Goal: Task Accomplishment & Management: Use online tool/utility

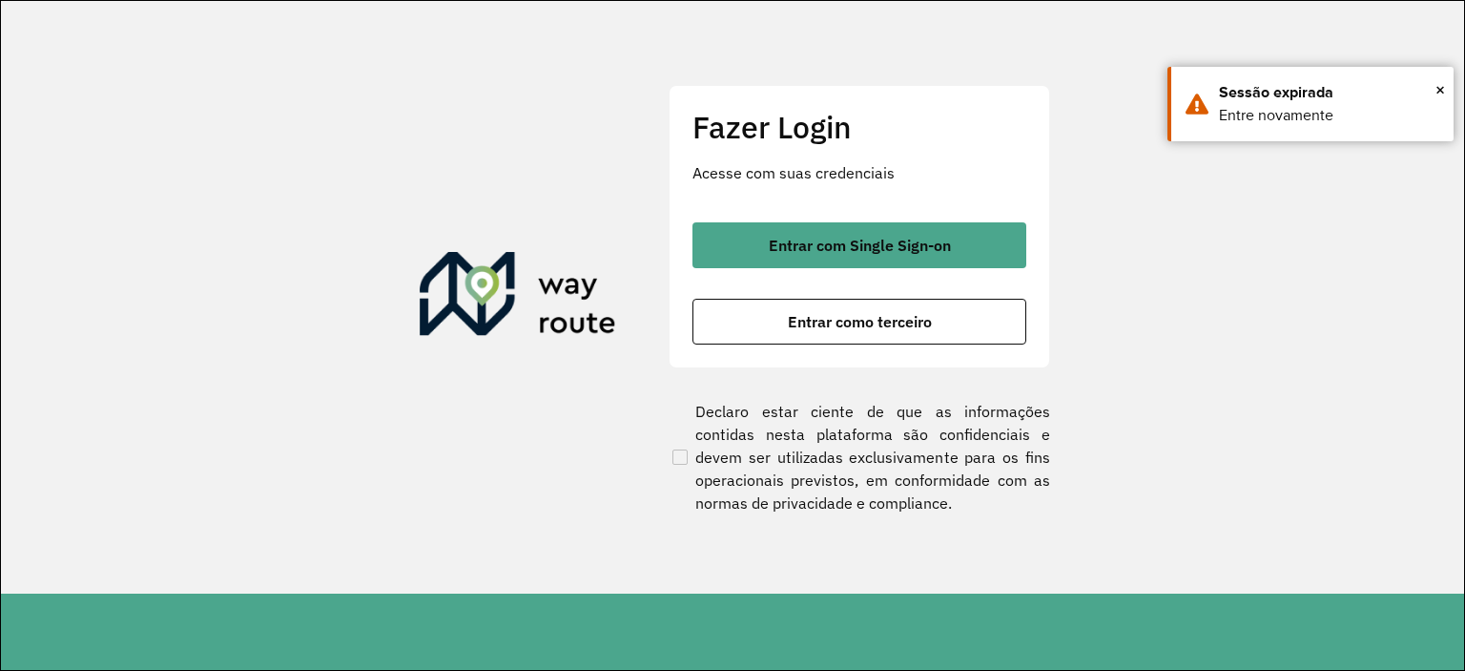
click at [870, 244] on span "Entrar com Single Sign-on" at bounding box center [860, 244] width 182 height 15
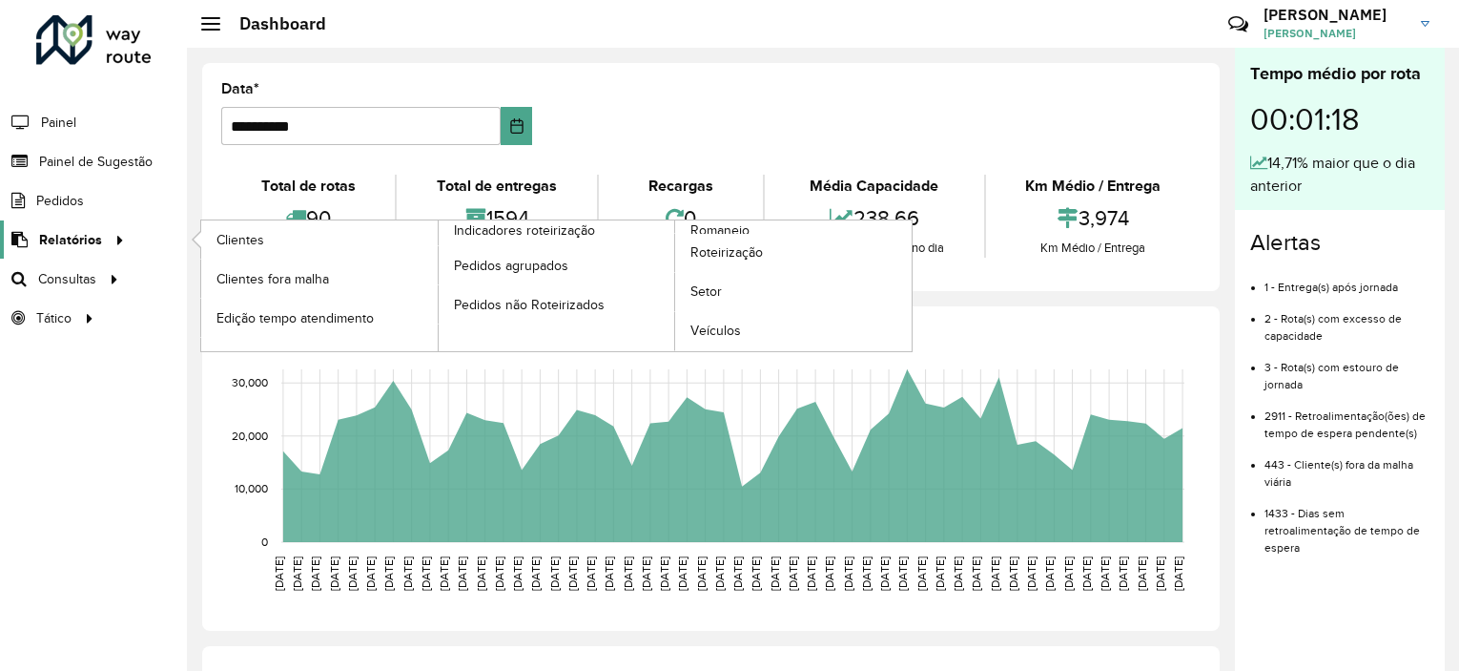
click at [76, 248] on span "Relatórios" at bounding box center [70, 240] width 63 height 20
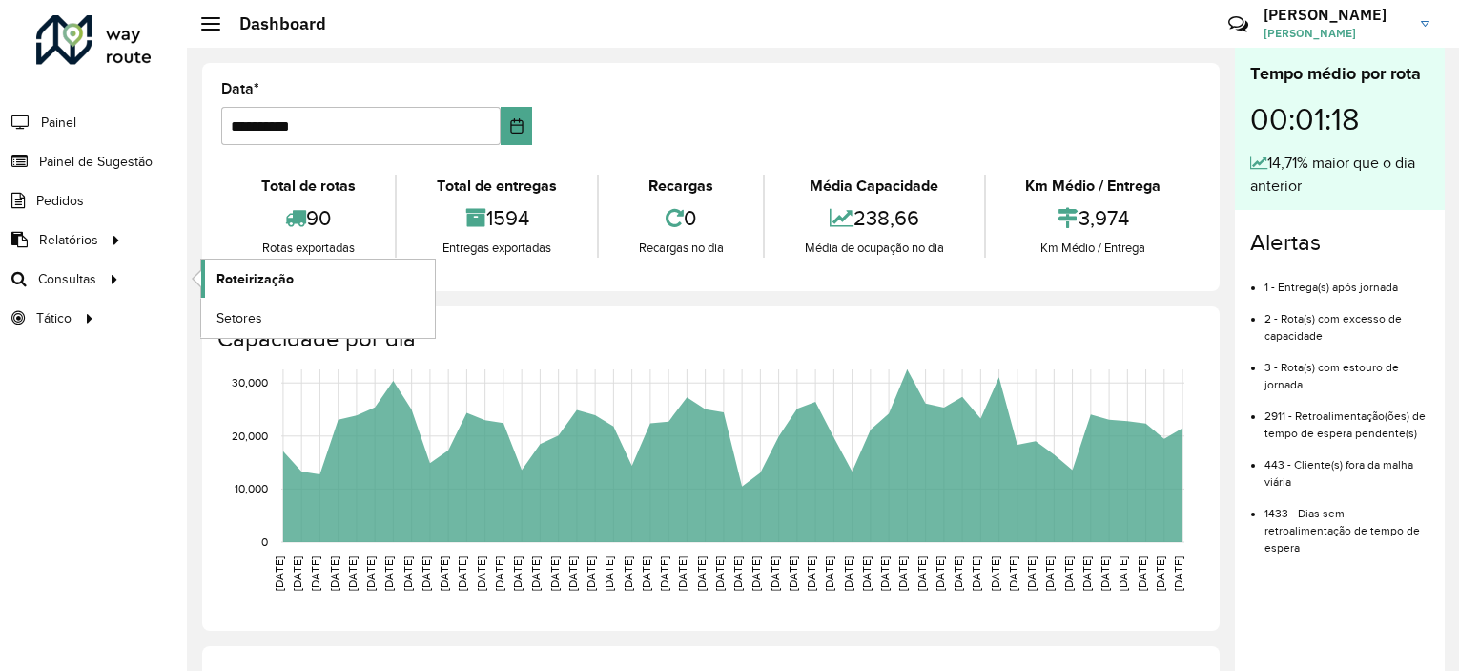
click at [272, 273] on span "Roteirização" at bounding box center [255, 279] width 77 height 20
click at [250, 317] on span "Setores" at bounding box center [240, 318] width 47 height 20
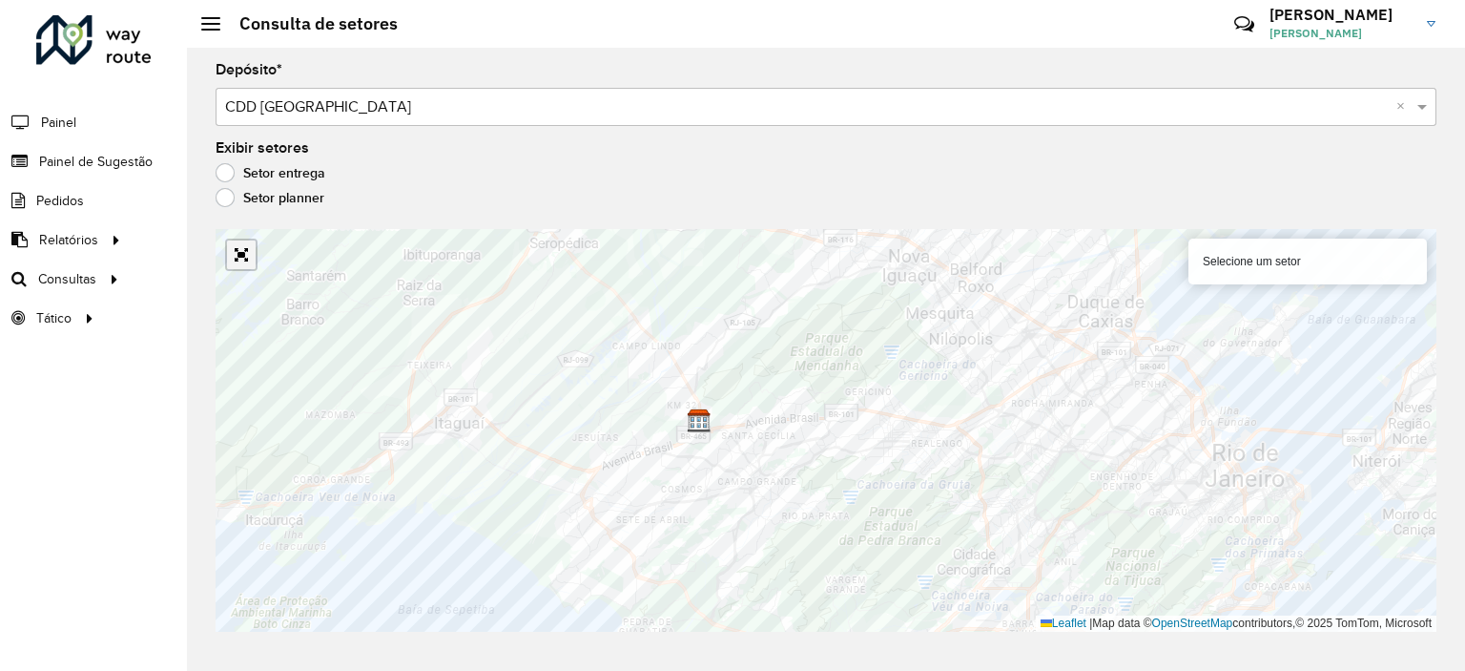
click at [251, 261] on link "Abrir mapa em tela cheia" at bounding box center [241, 254] width 29 height 29
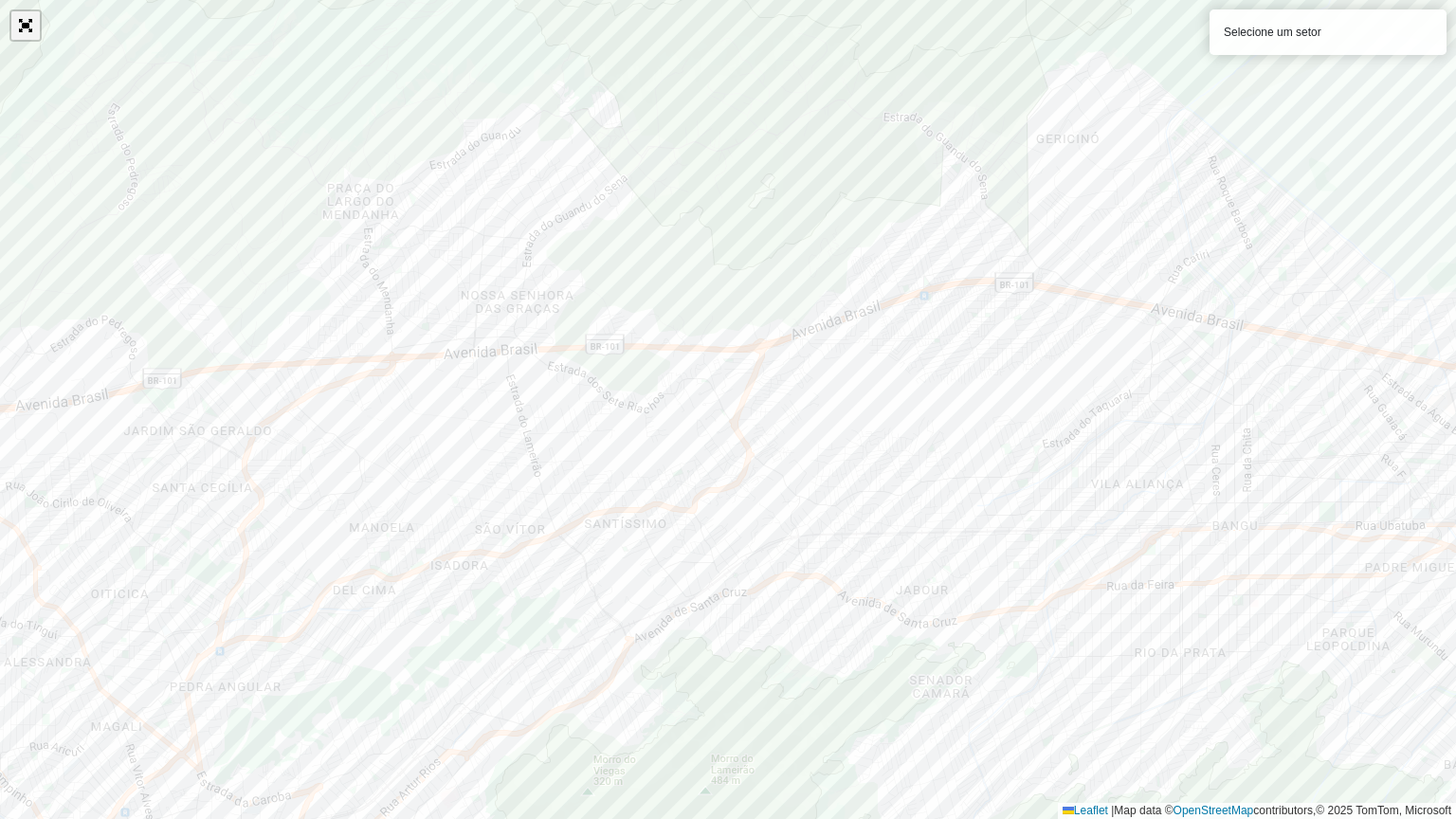
click at [30, 19] on link "Abrir mapa em tela cheia" at bounding box center [25, 25] width 29 height 29
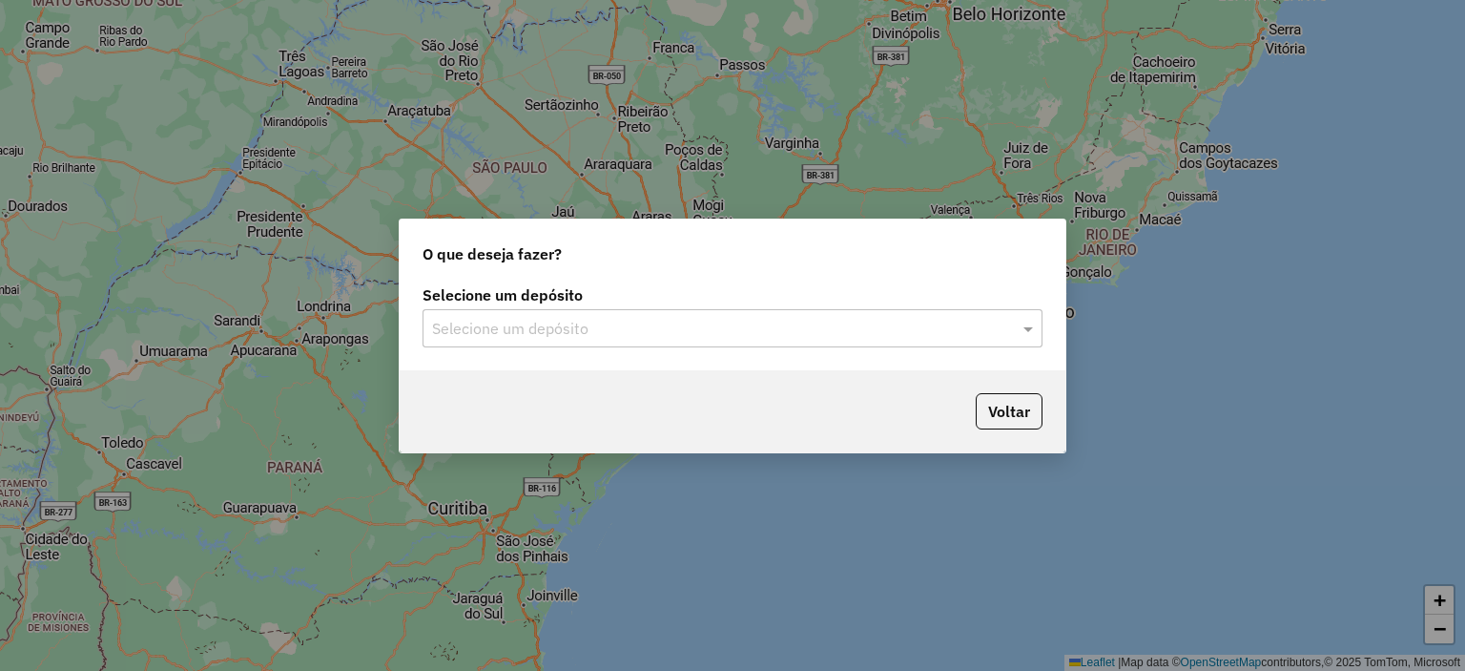
click at [813, 337] on input "text" at bounding box center [713, 329] width 563 height 23
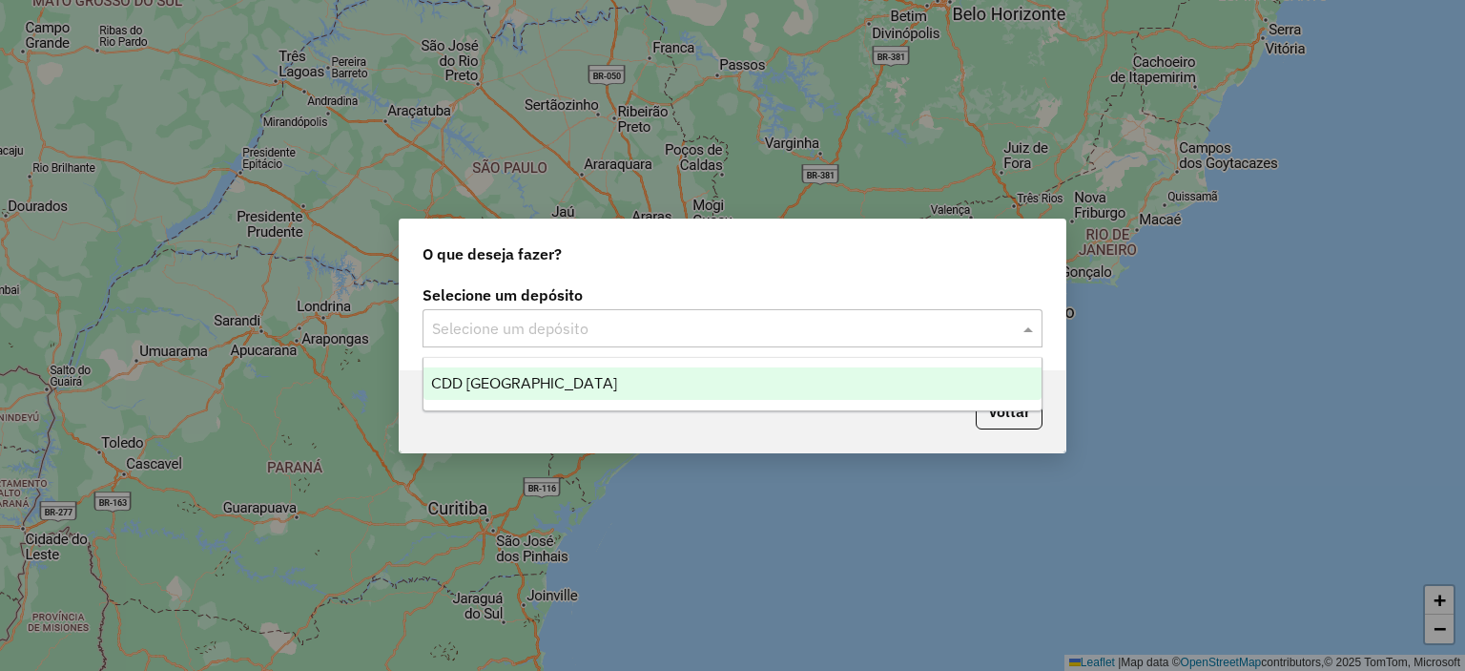
click at [646, 372] on div "CDD [GEOGRAPHIC_DATA]" at bounding box center [732, 383] width 618 height 32
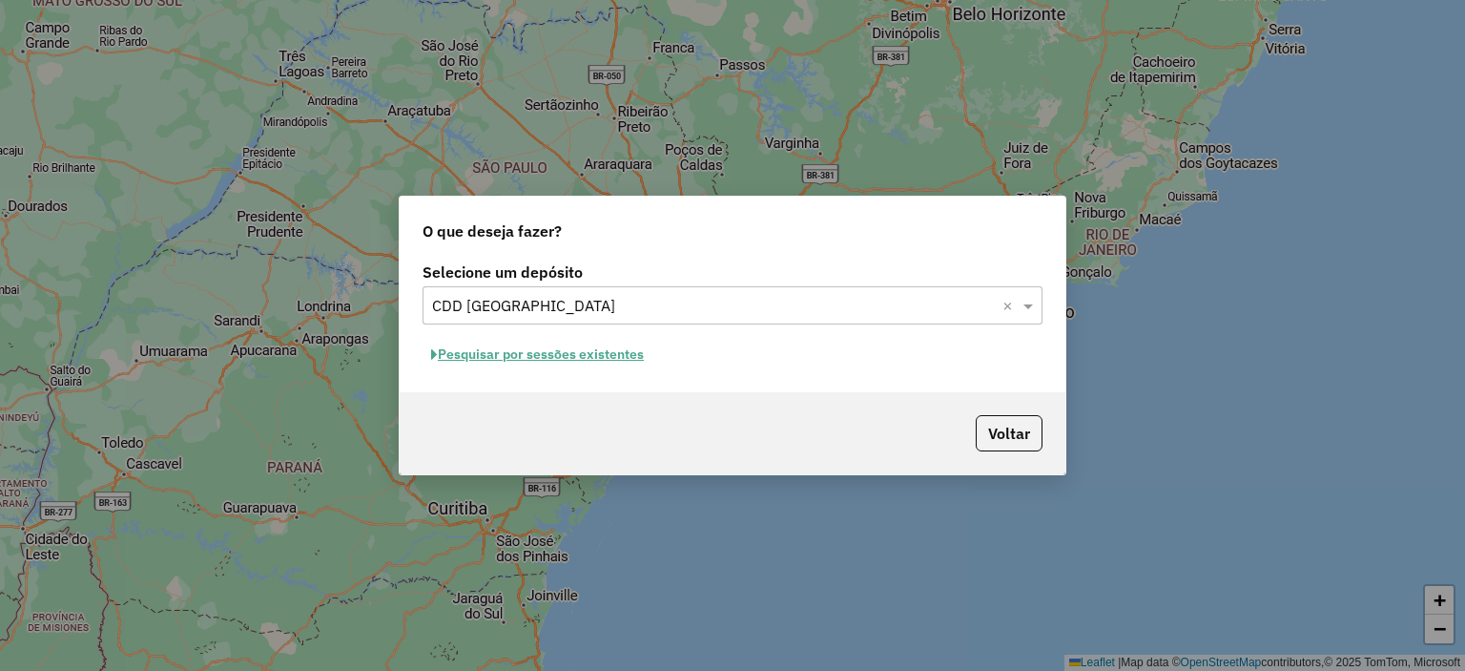
click at [572, 358] on button "Pesquisar por sessões existentes" at bounding box center [538, 355] width 230 height 30
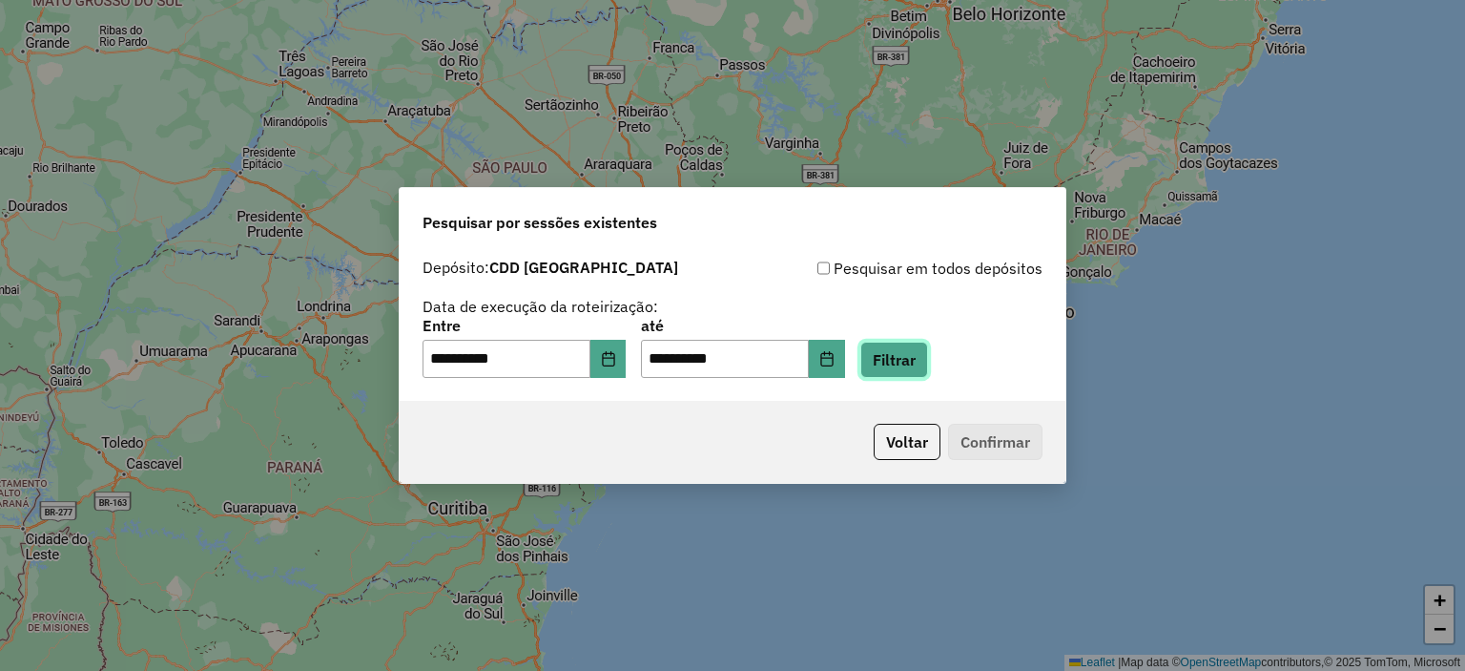
click at [900, 358] on button "Filtrar" at bounding box center [894, 359] width 68 height 36
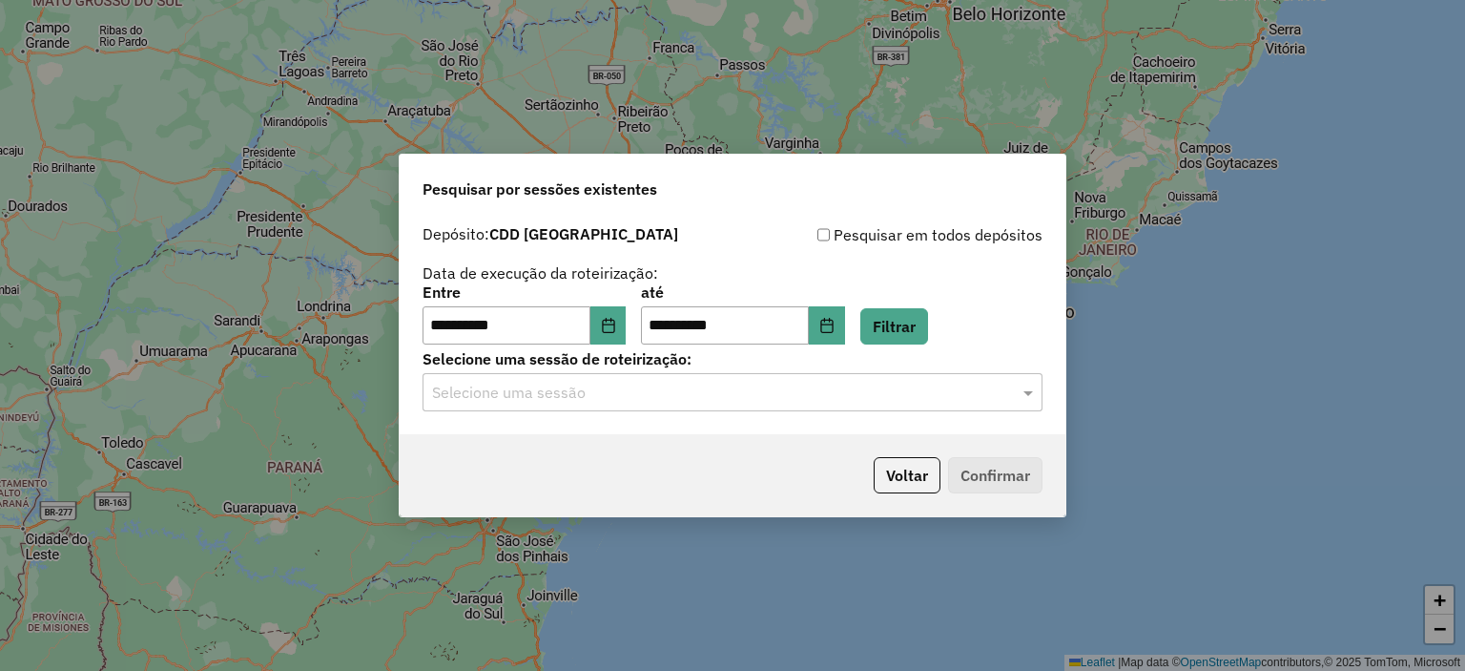
click at [630, 384] on input "text" at bounding box center [713, 393] width 563 height 23
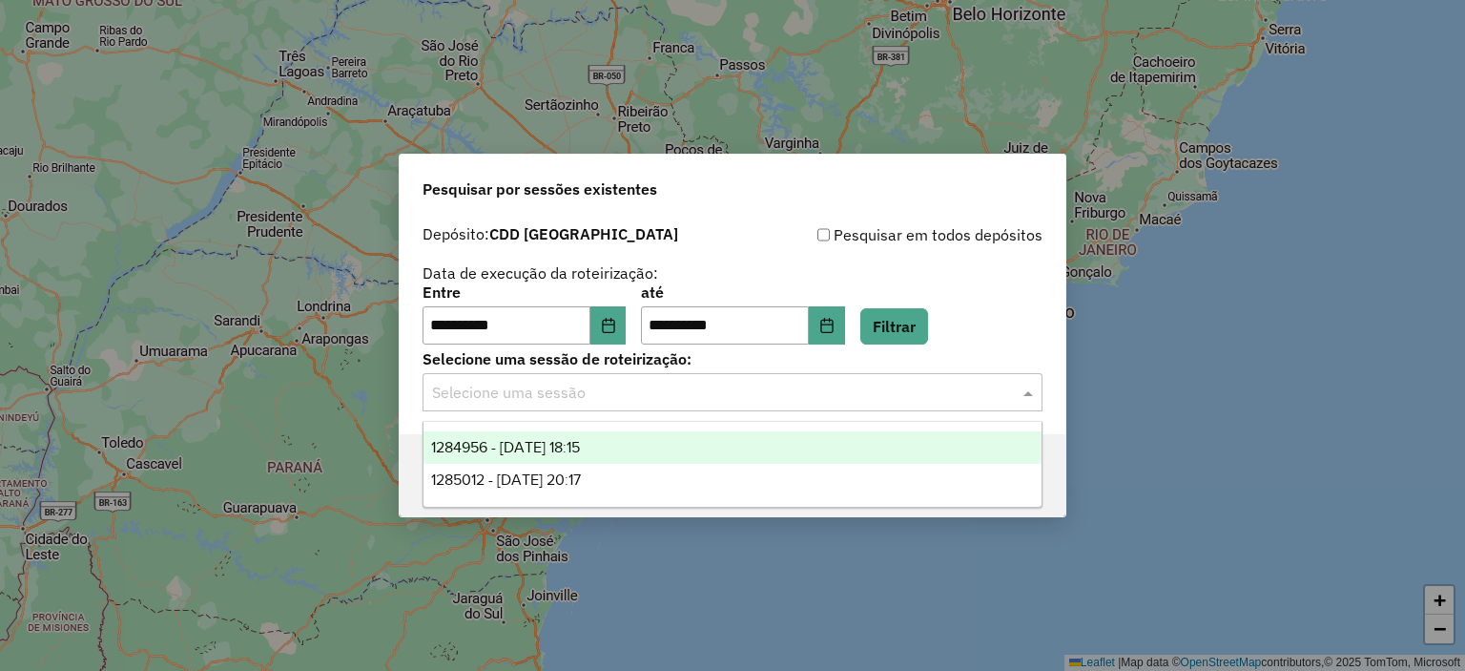
click at [580, 444] on span "1284956 - 29/09/2025 18:15" at bounding box center [505, 447] width 149 height 16
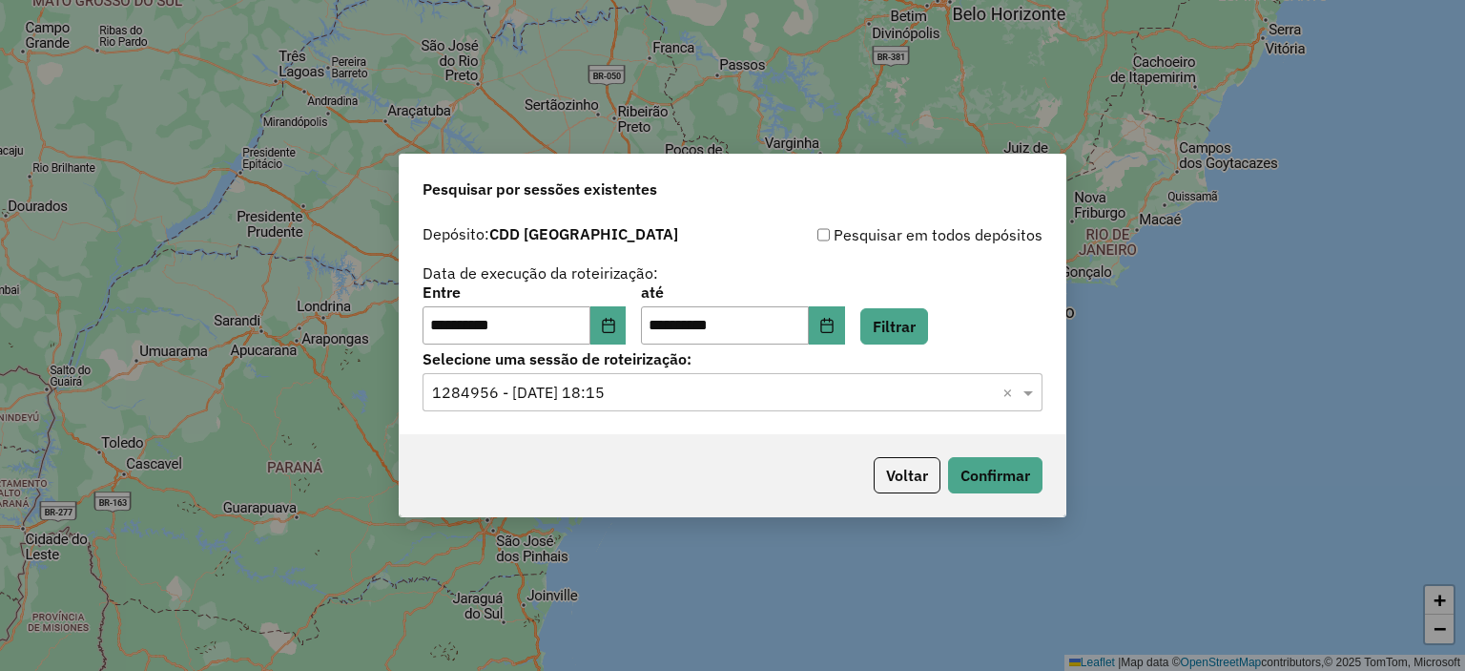
click at [640, 392] on input "text" at bounding box center [713, 393] width 563 height 23
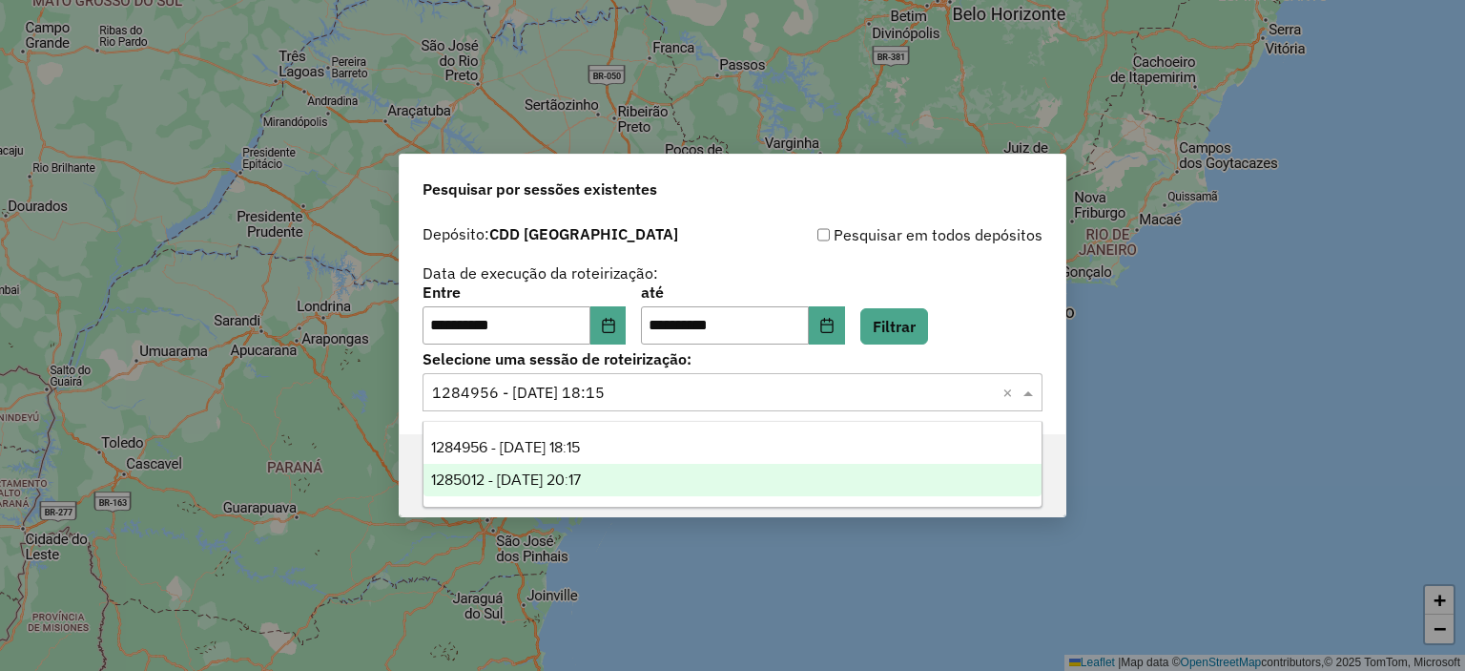
click at [581, 476] on span "1285012 - 29/09/2025 20:17" at bounding box center [506, 479] width 150 height 16
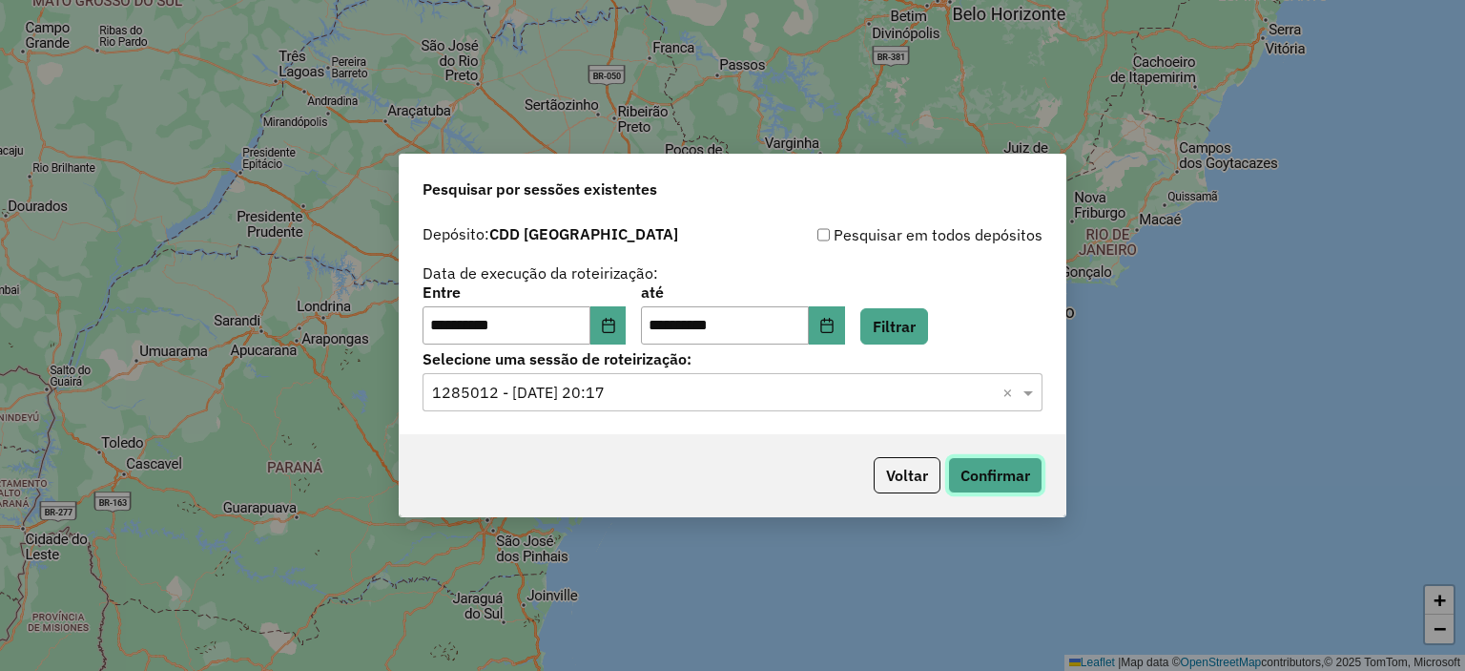
click at [980, 471] on button "Confirmar" at bounding box center [995, 475] width 94 height 36
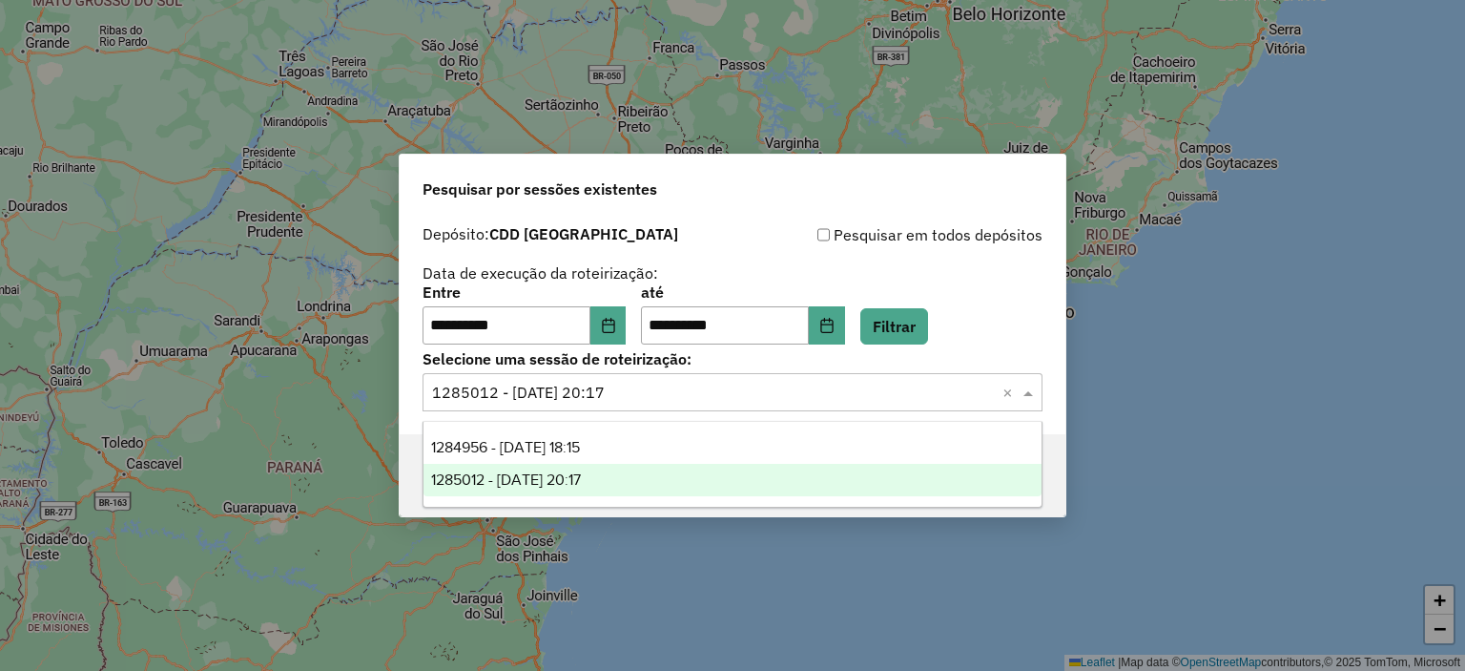
click at [683, 398] on input "text" at bounding box center [713, 393] width 563 height 23
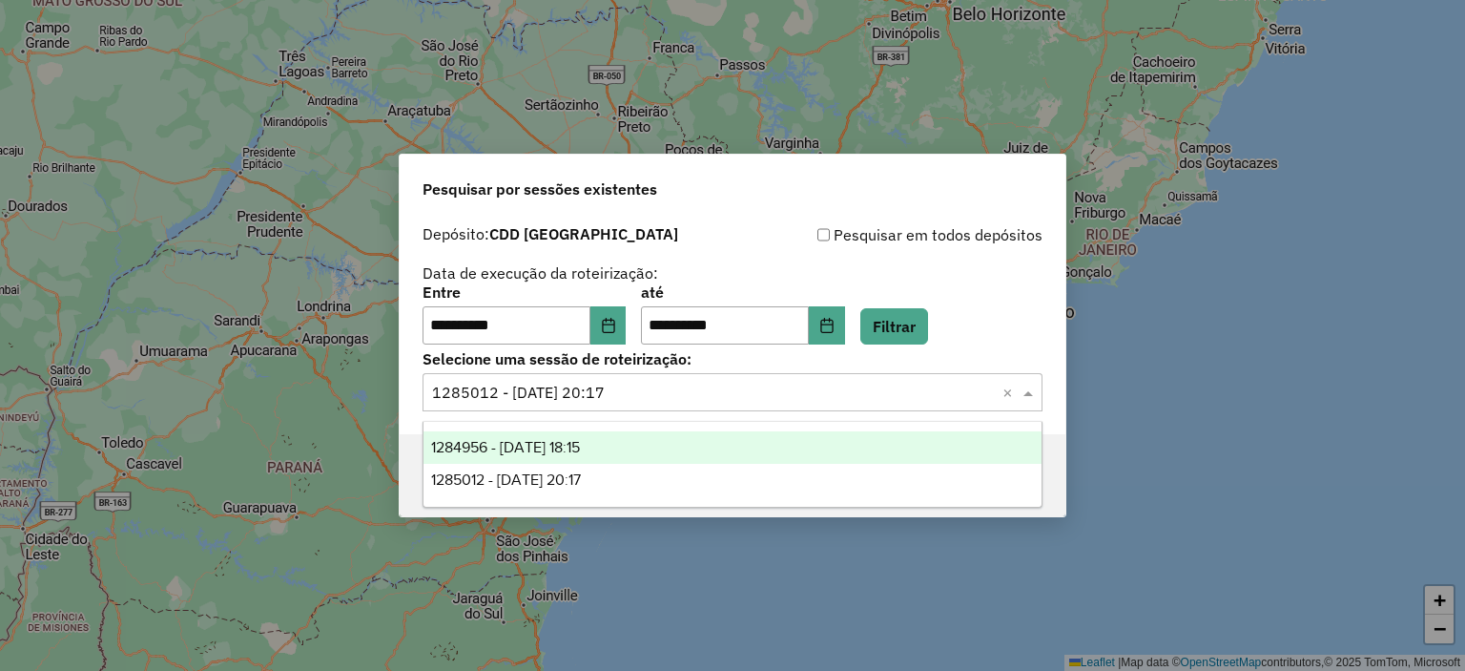
click at [665, 442] on div "1284956 - 29/09/2025 18:15" at bounding box center [732, 447] width 618 height 32
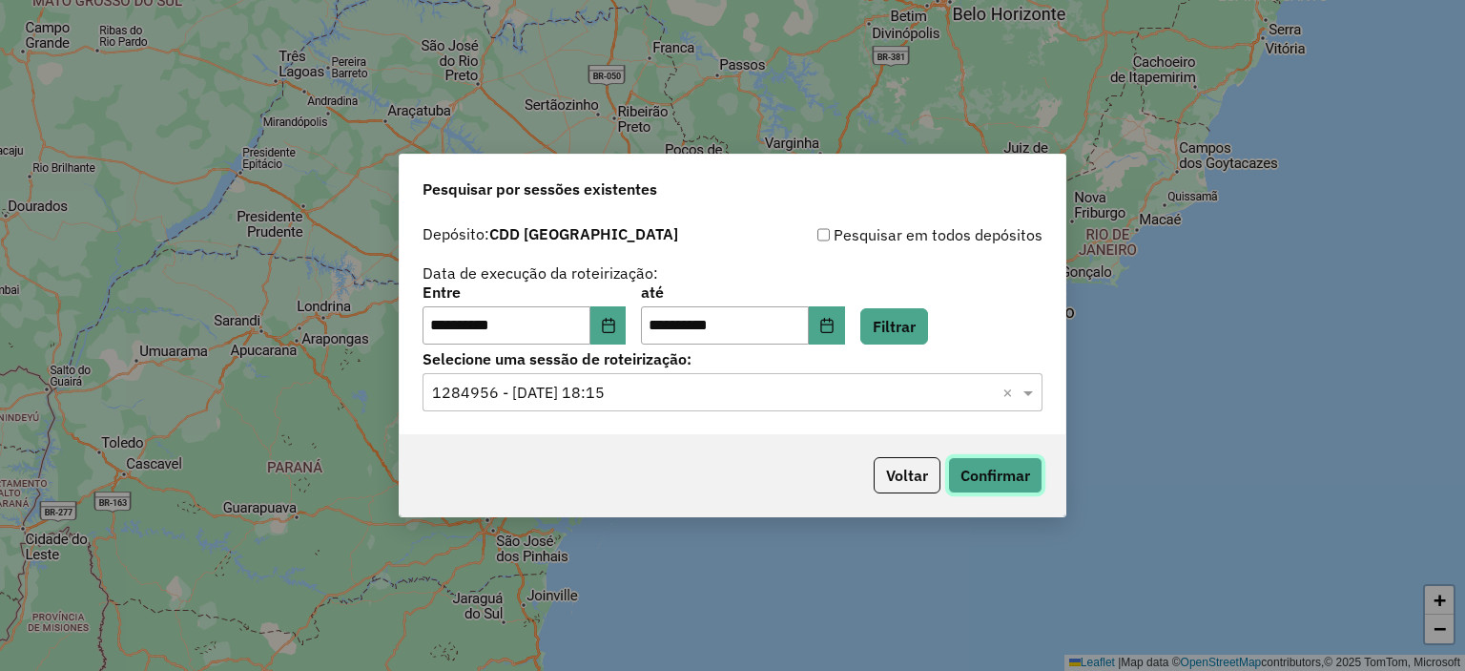
click at [991, 464] on button "Confirmar" at bounding box center [995, 475] width 94 height 36
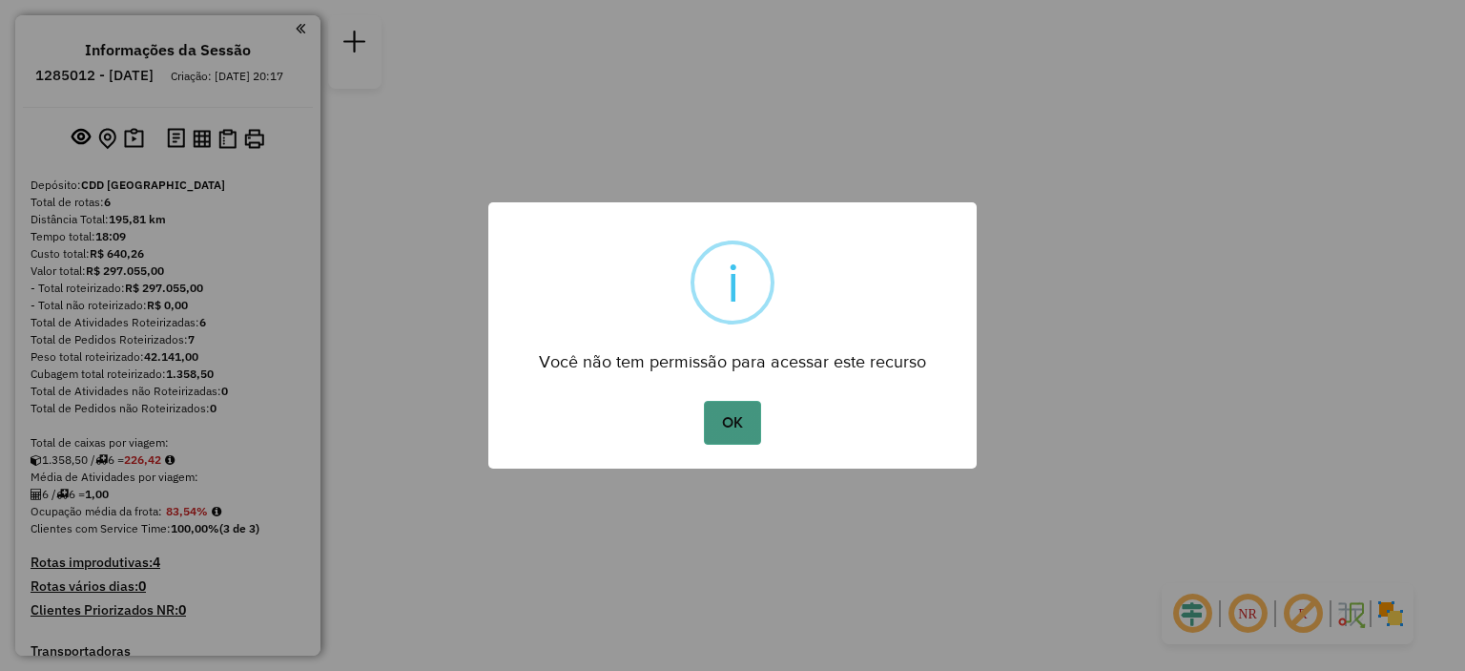
click at [742, 410] on button "OK" at bounding box center [732, 423] width 56 height 44
click at [727, 411] on button "OK" at bounding box center [732, 423] width 56 height 44
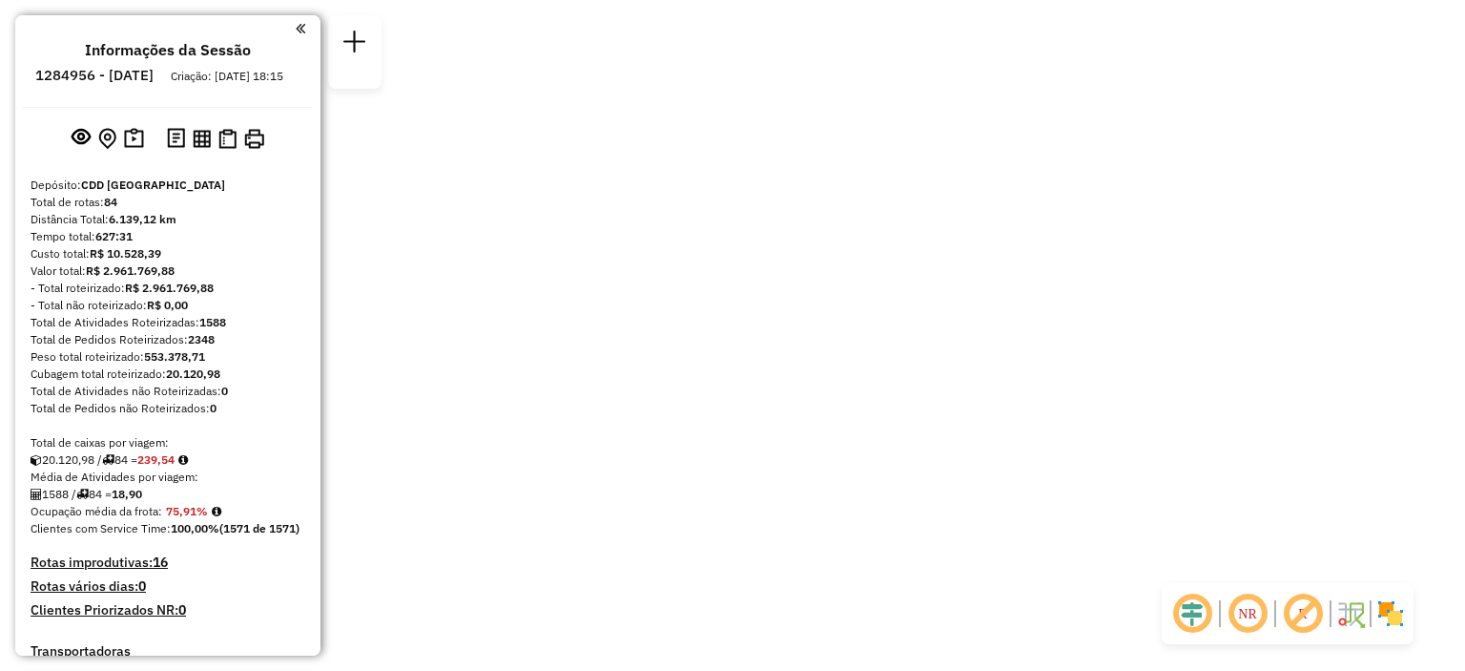
select select "**********"
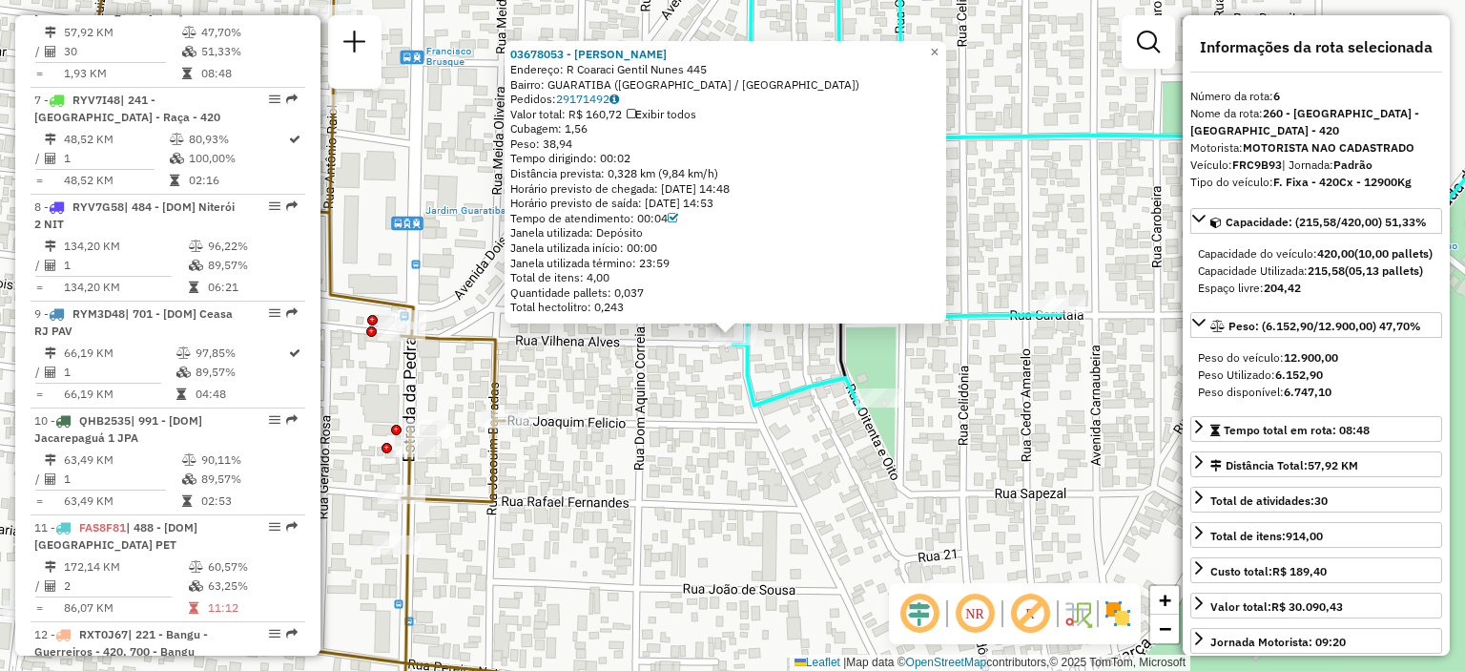
scroll to position [2979, 0]
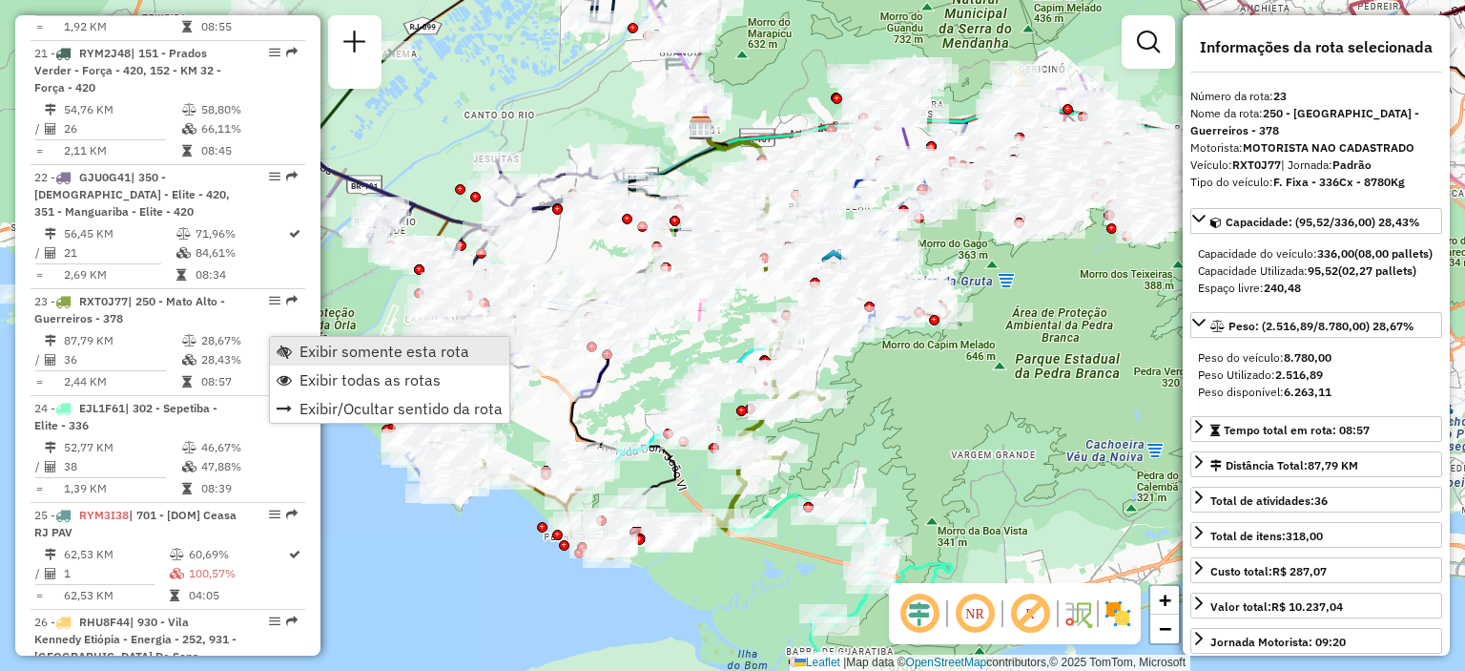
click at [283, 346] on span "Exibir somente esta rota" at bounding box center [284, 350] width 15 height 15
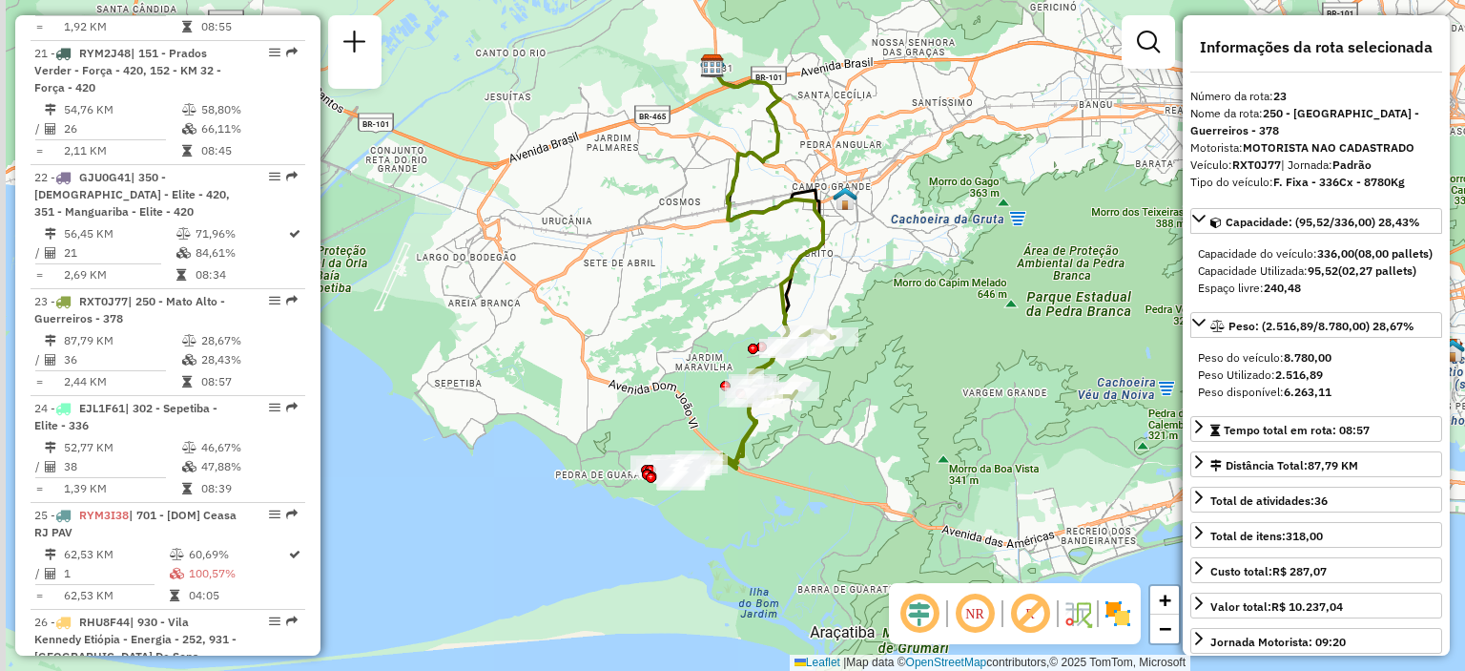
drag, startPoint x: 703, startPoint y: 407, endPoint x: 713, endPoint y: 367, distance: 41.4
click at [713, 367] on div "Janela de atendimento Grade de atendimento Capacidade Transportadoras Veículos …" at bounding box center [732, 335] width 1465 height 671
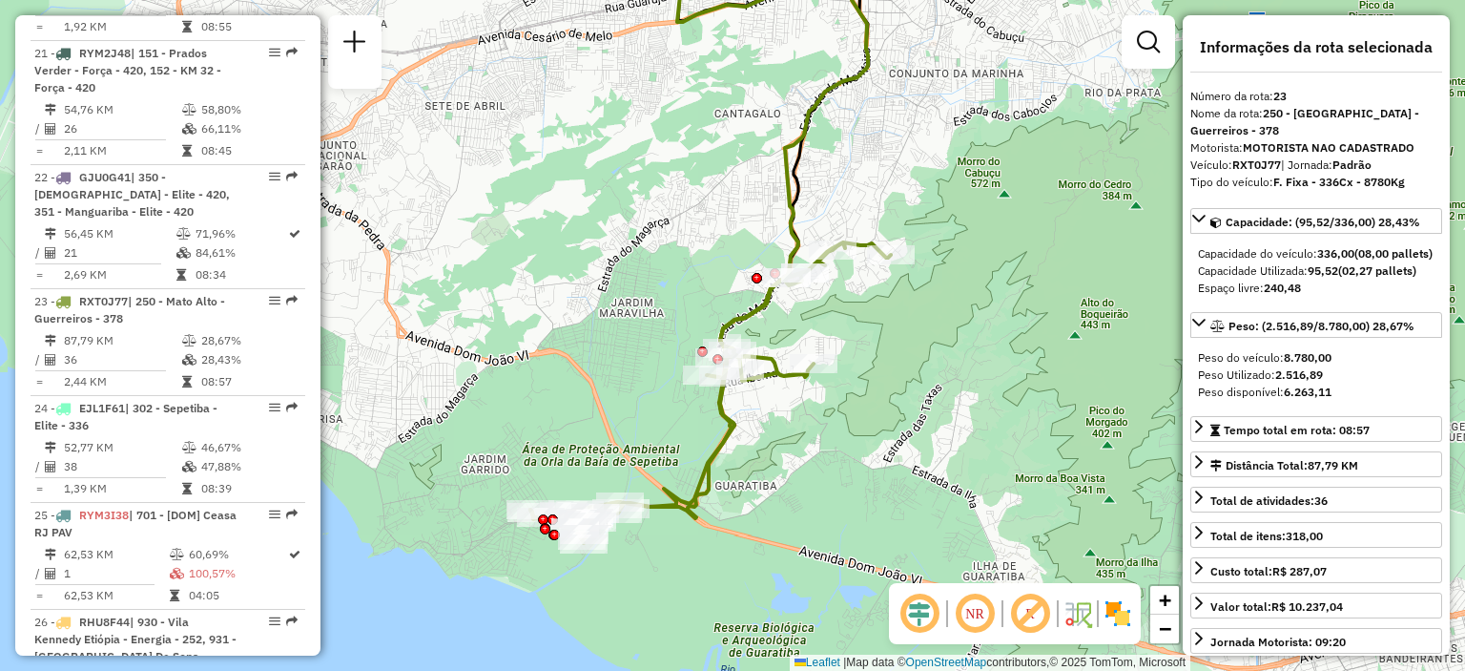
drag, startPoint x: 845, startPoint y: 411, endPoint x: 917, endPoint y: 360, distance: 88.1
click at [917, 360] on div "Janela de atendimento Grade de atendimento Capacidade Transportadoras Veículos …" at bounding box center [732, 335] width 1465 height 671
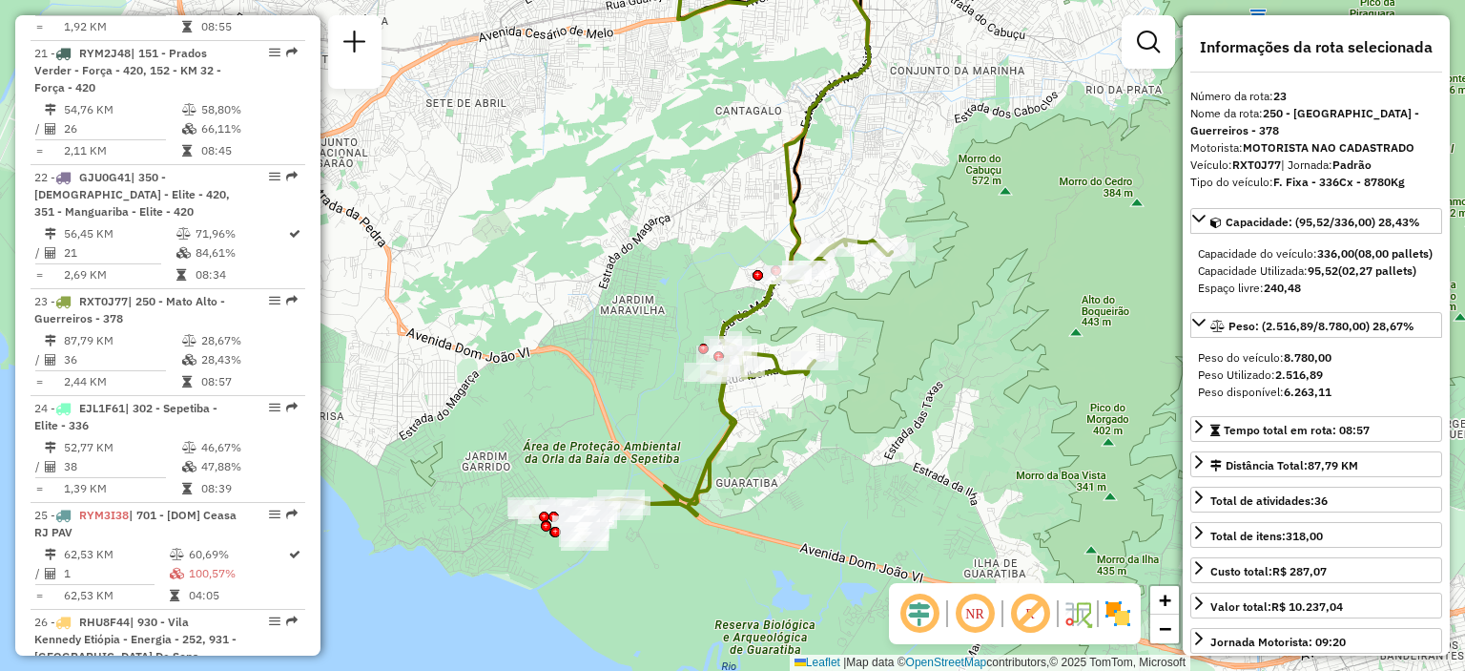
click at [1102, 202] on div "Janela de atendimento Grade de atendimento Capacidade Transportadoras Veículos …" at bounding box center [732, 335] width 1465 height 671
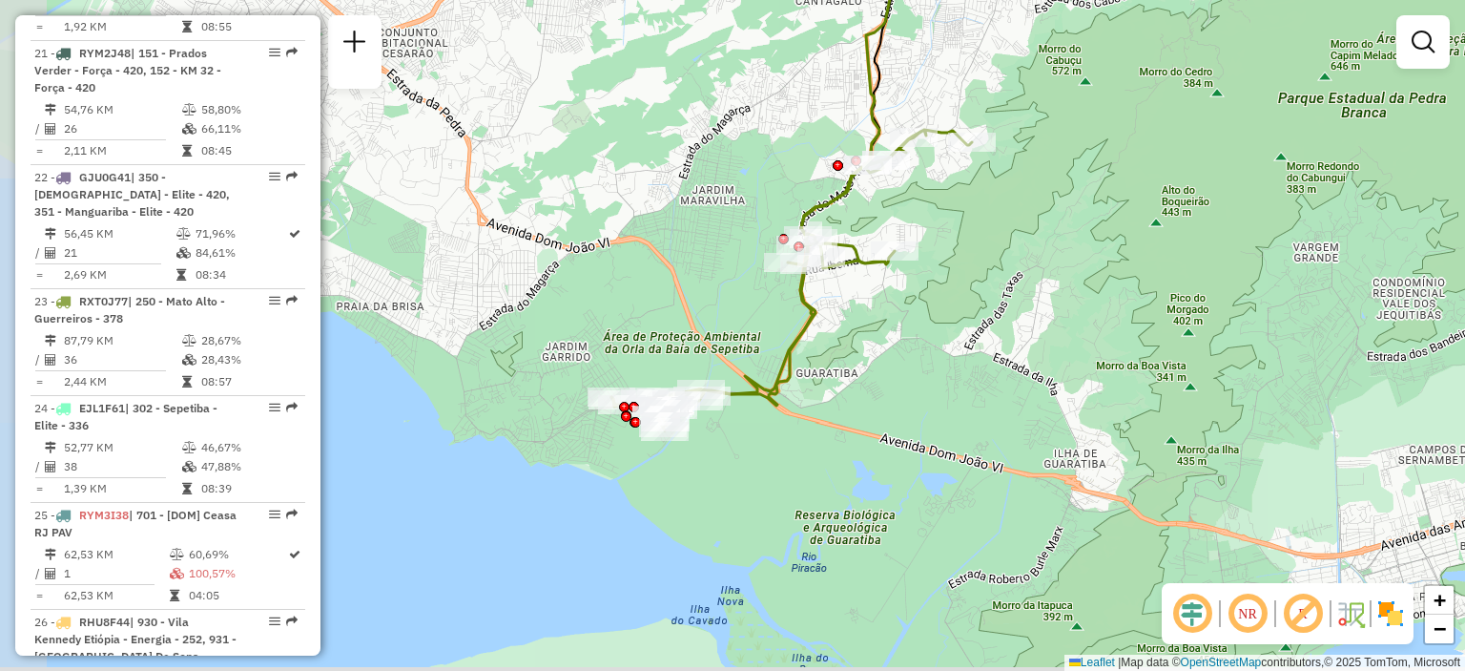
drag, startPoint x: 931, startPoint y: 460, endPoint x: 1008, endPoint y: 351, distance: 133.4
click at [1008, 351] on div "Janela de atendimento Grade de atendimento Capacidade Transportadoras Veículos …" at bounding box center [732, 335] width 1465 height 671
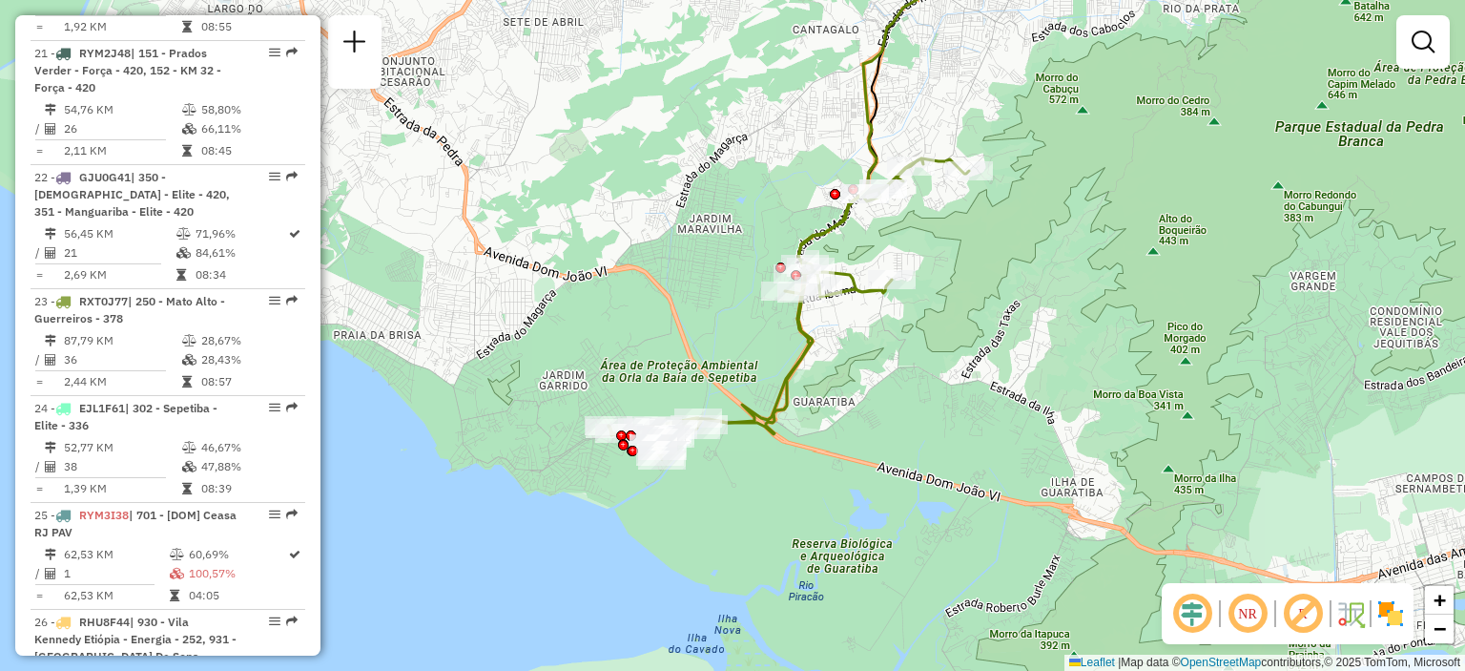
drag, startPoint x: 809, startPoint y: 470, endPoint x: 806, endPoint y: 499, distance: 28.8
click at [806, 499] on div "Janela de atendimento Grade de atendimento Capacidade Transportadoras Veículos …" at bounding box center [732, 335] width 1465 height 671
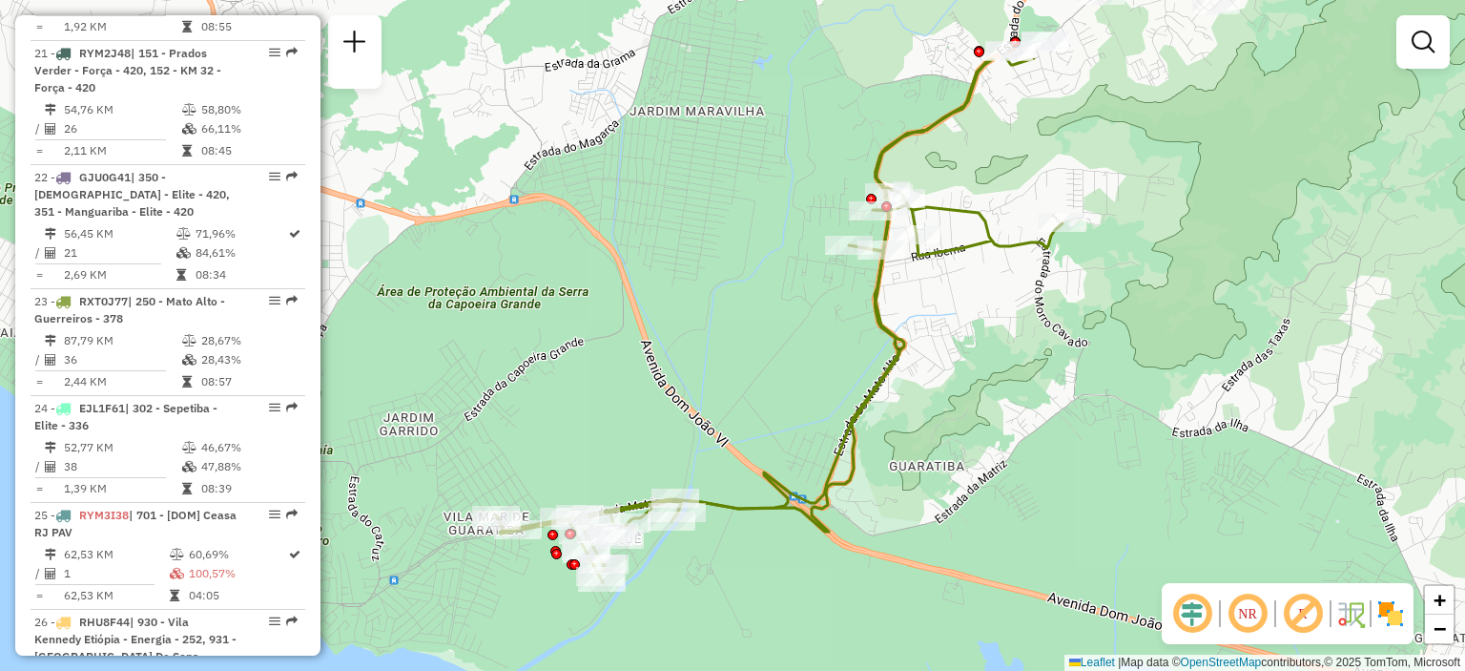
drag, startPoint x: 819, startPoint y: 406, endPoint x: 926, endPoint y: 531, distance: 164.4
click at [926, 531] on div "Janela de atendimento Grade de atendimento Capacidade Transportadoras Veículos …" at bounding box center [732, 335] width 1465 height 671
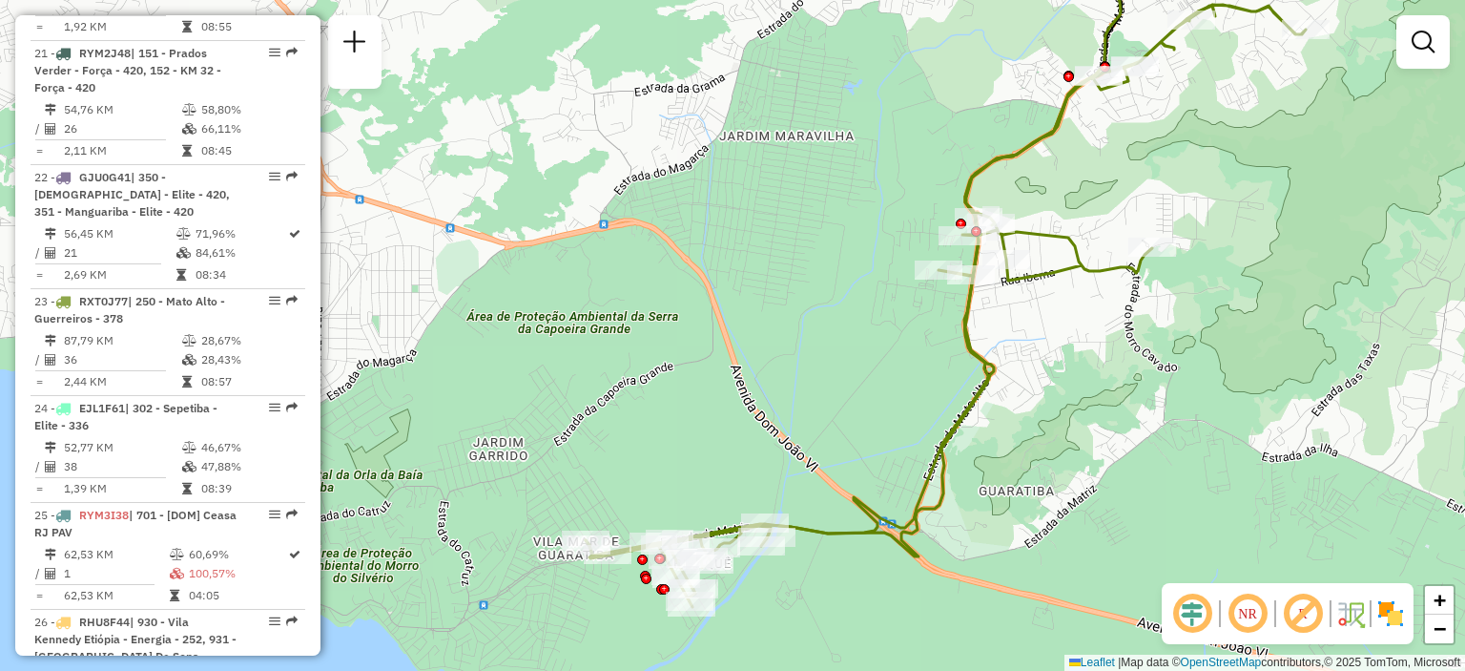
drag, startPoint x: 607, startPoint y: 375, endPoint x: 696, endPoint y: 400, distance: 93.0
click at [696, 400] on div "Janela de atendimento Grade de atendimento Capacidade Transportadoras Veículos …" at bounding box center [732, 335] width 1465 height 671
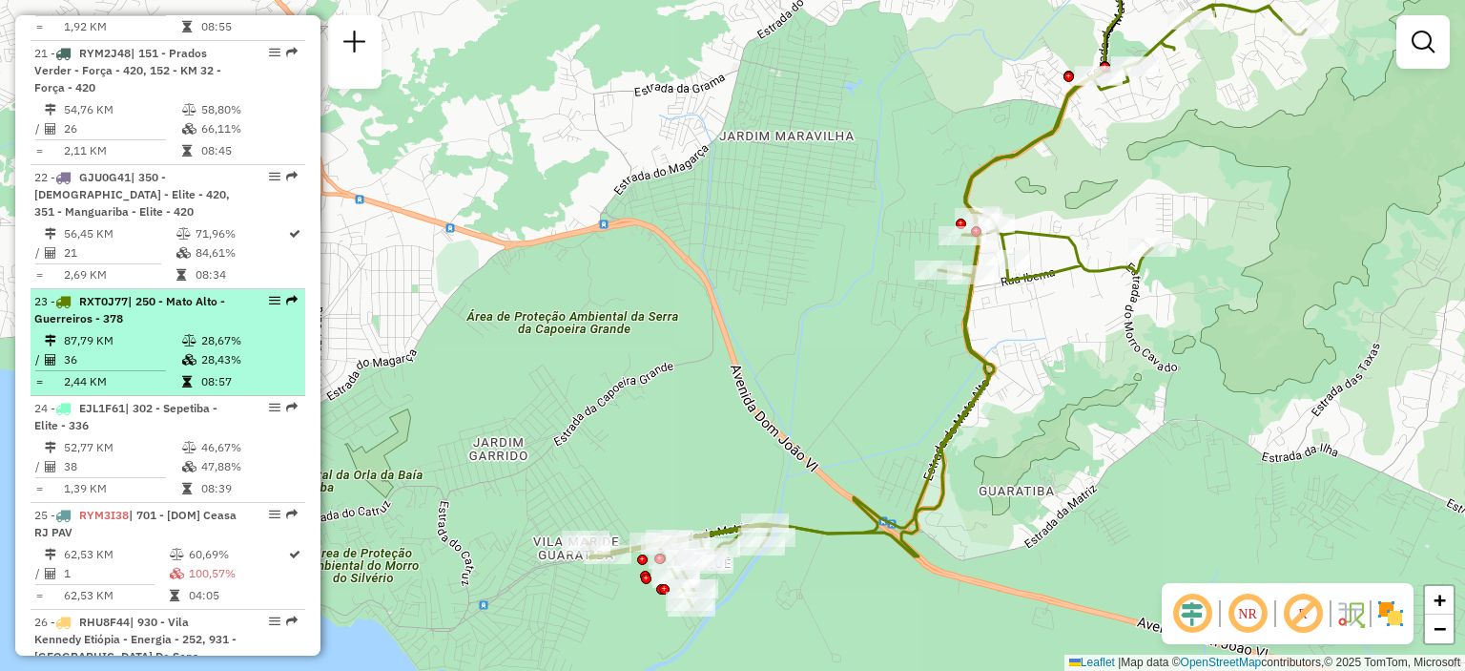
select select "**********"
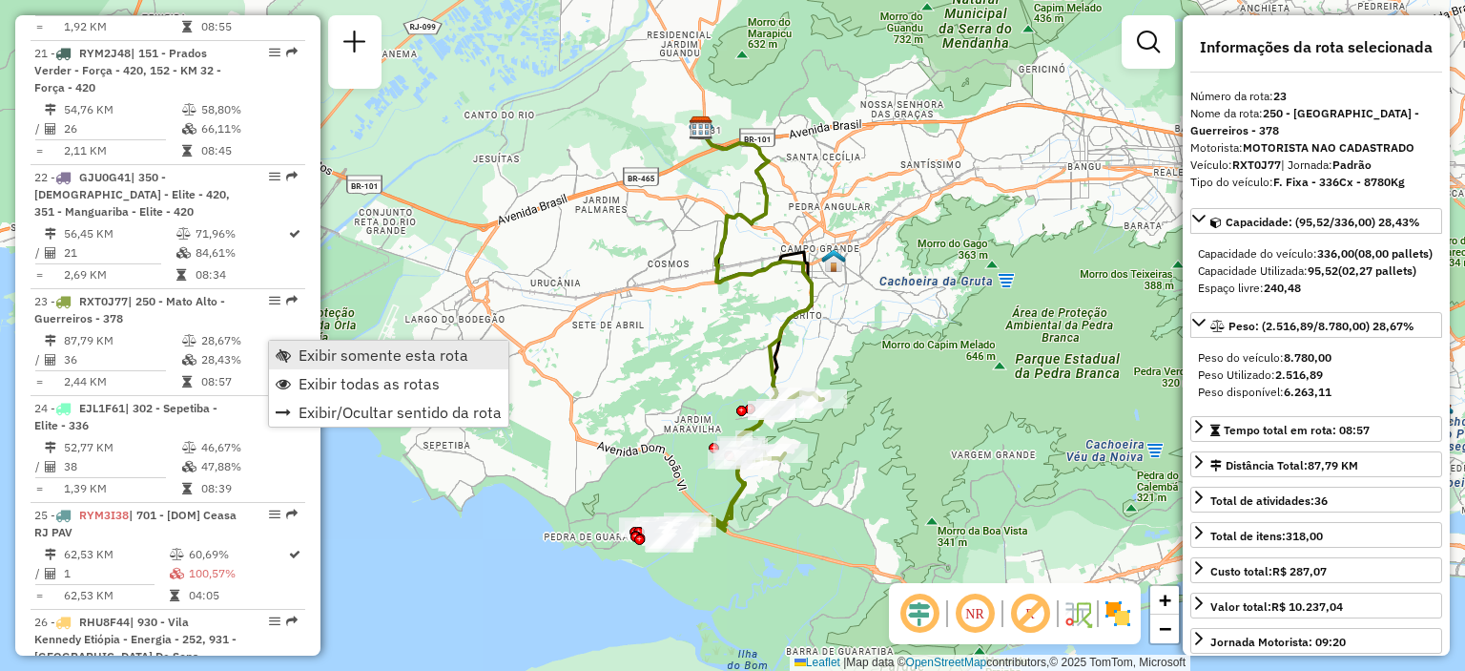
click at [294, 347] on link "Exibir somente esta rota" at bounding box center [388, 355] width 239 height 29
click at [309, 383] on span "Exibir todas as rotas" at bounding box center [367, 384] width 141 height 15
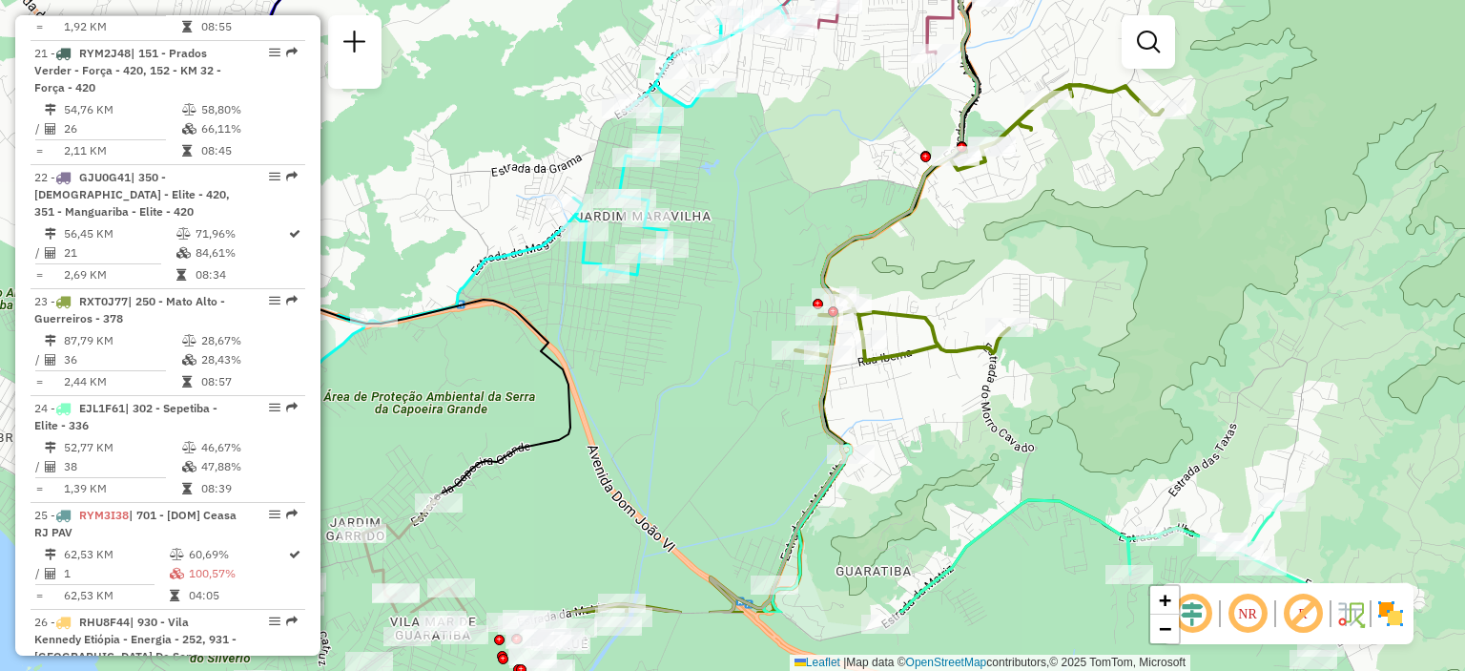
drag, startPoint x: 770, startPoint y: 490, endPoint x: 977, endPoint y: 355, distance: 247.3
click at [976, 357] on div "Janela de atendimento Grade de atendimento Capacidade Transportadoras Veículos …" at bounding box center [732, 335] width 1465 height 671
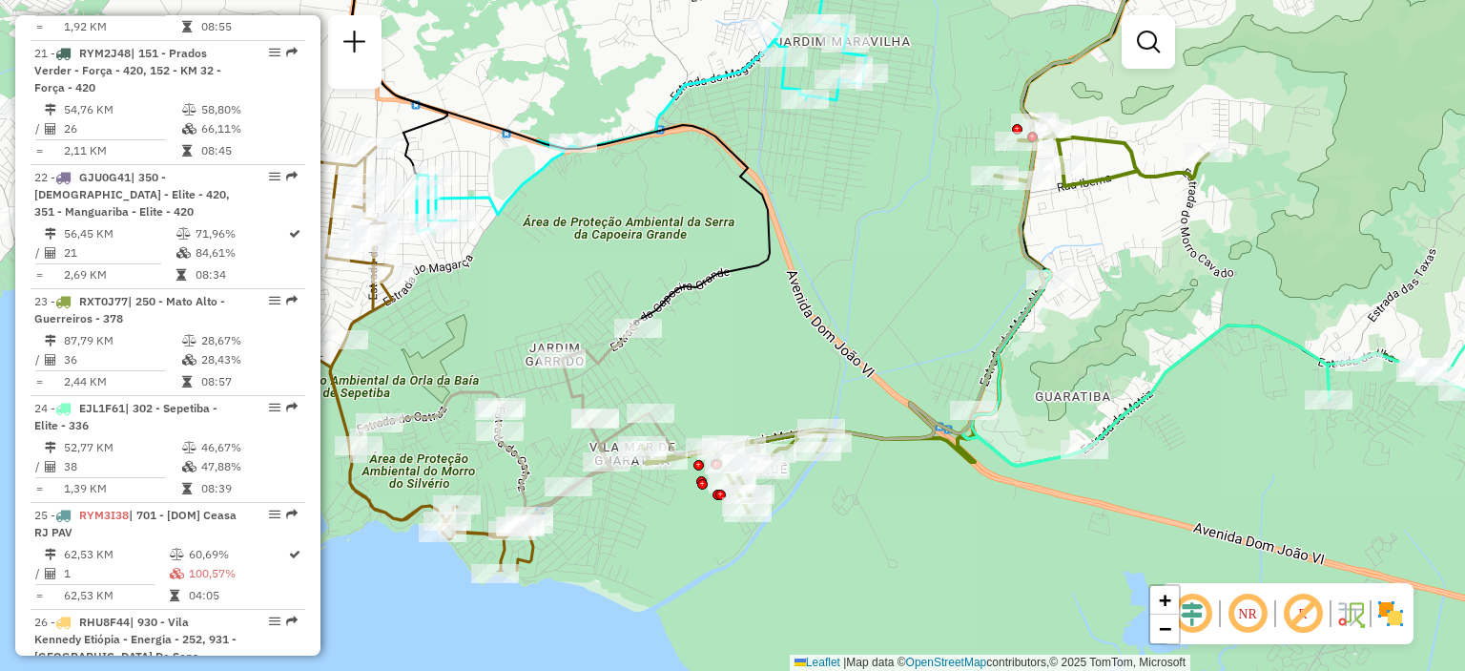
drag, startPoint x: 531, startPoint y: 513, endPoint x: 717, endPoint y: 350, distance: 247.4
click at [717, 350] on div "Janela de atendimento Grade de atendimento Capacidade Transportadoras Veículos …" at bounding box center [732, 335] width 1465 height 671
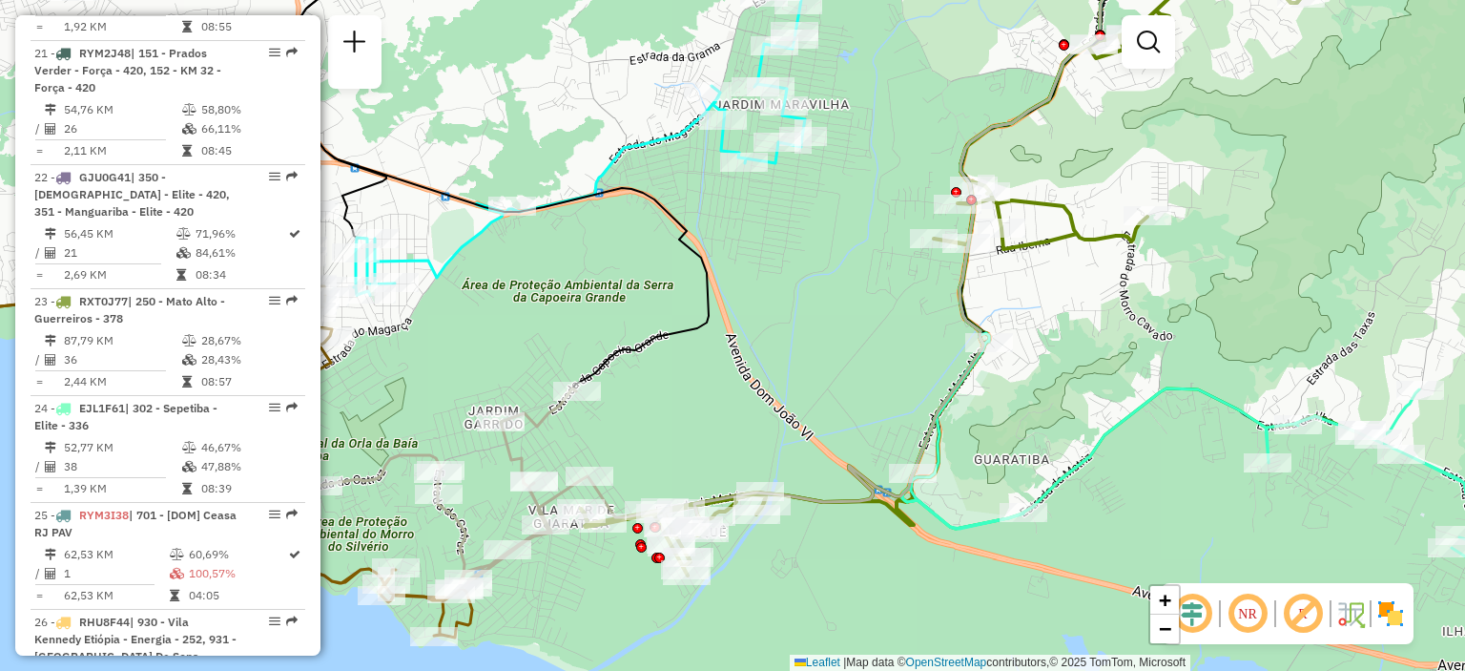
drag, startPoint x: 897, startPoint y: 388, endPoint x: 737, endPoint y: 544, distance: 222.6
click at [781, 506] on div "Janela de atendimento Grade de atendimento Capacidade Transportadoras Veículos …" at bounding box center [732, 335] width 1465 height 671
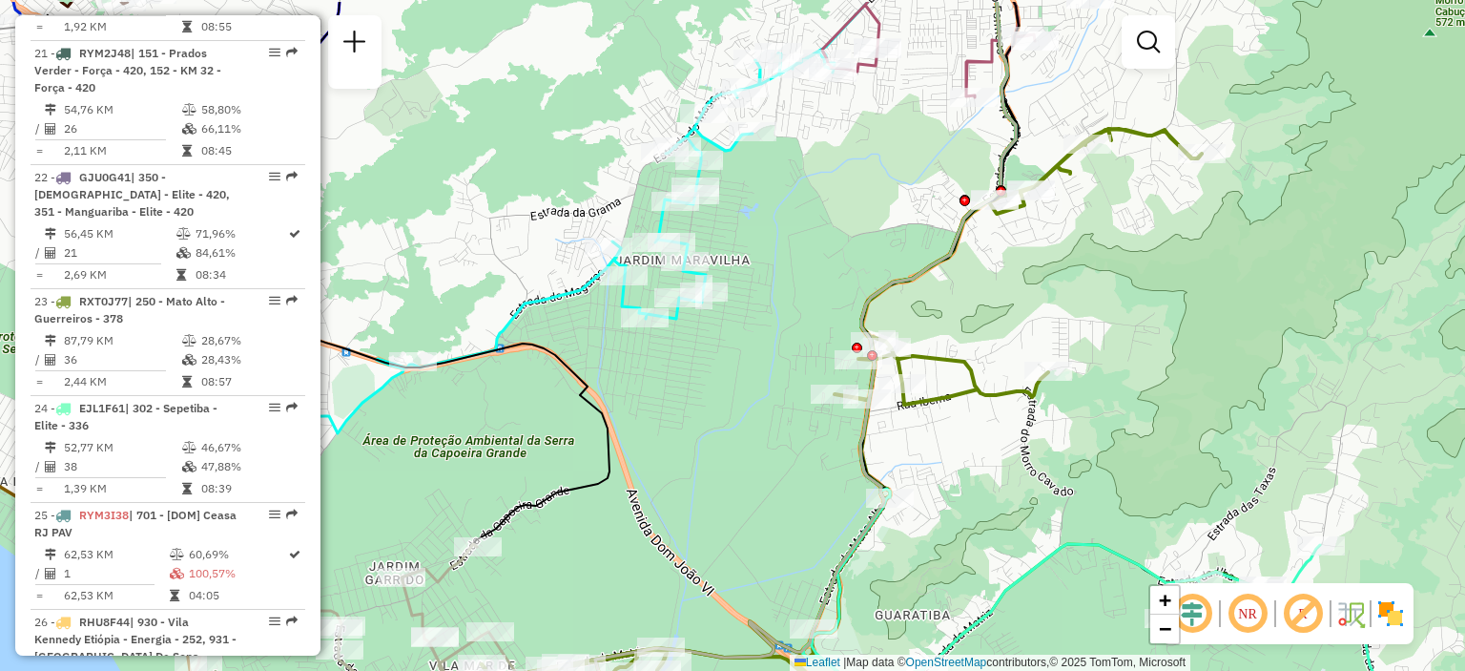
drag, startPoint x: 677, startPoint y: 456, endPoint x: 655, endPoint y: 548, distance: 95.1
click at [656, 547] on div "Janela de atendimento Grade de atendimento Capacidade Transportadoras Veículos …" at bounding box center [732, 335] width 1465 height 671
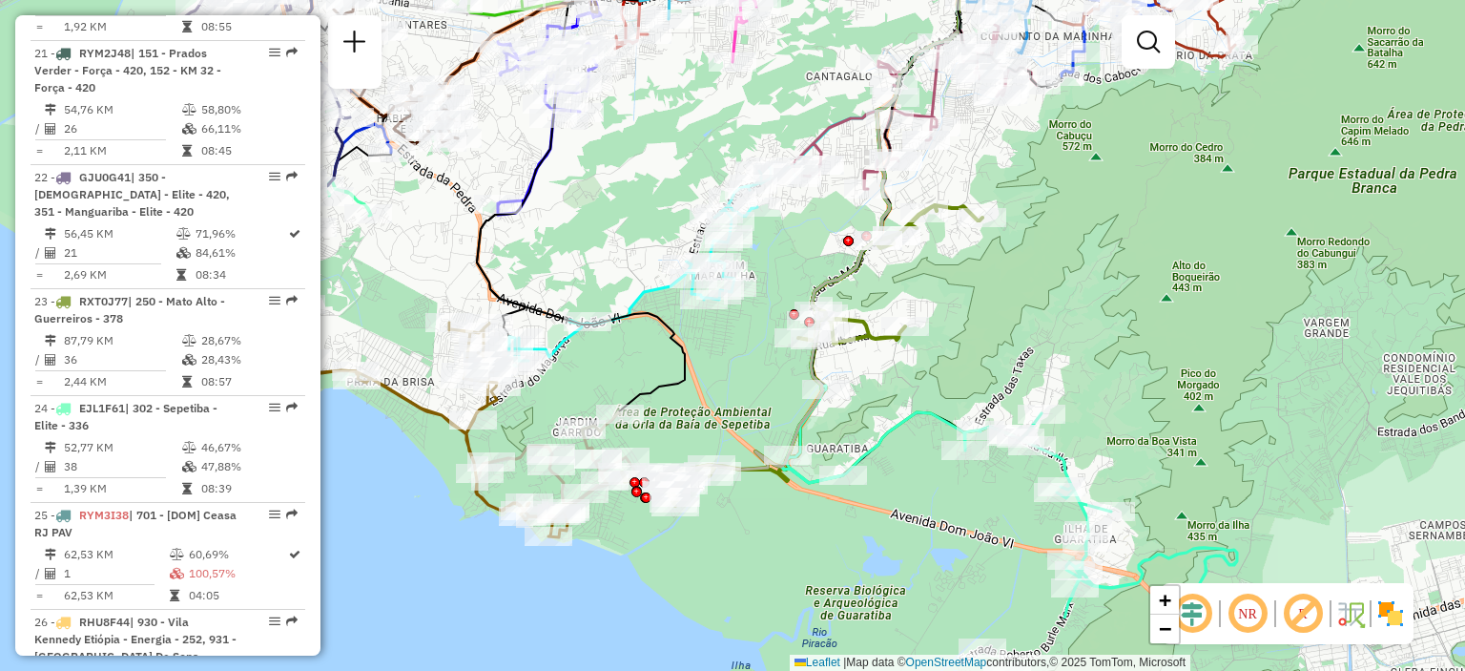
drag, startPoint x: 687, startPoint y: 533, endPoint x: 744, endPoint y: 375, distance: 168.4
click at [744, 375] on div "Janela de atendimento Grade de atendimento Capacidade Transportadoras Veículos …" at bounding box center [732, 335] width 1465 height 671
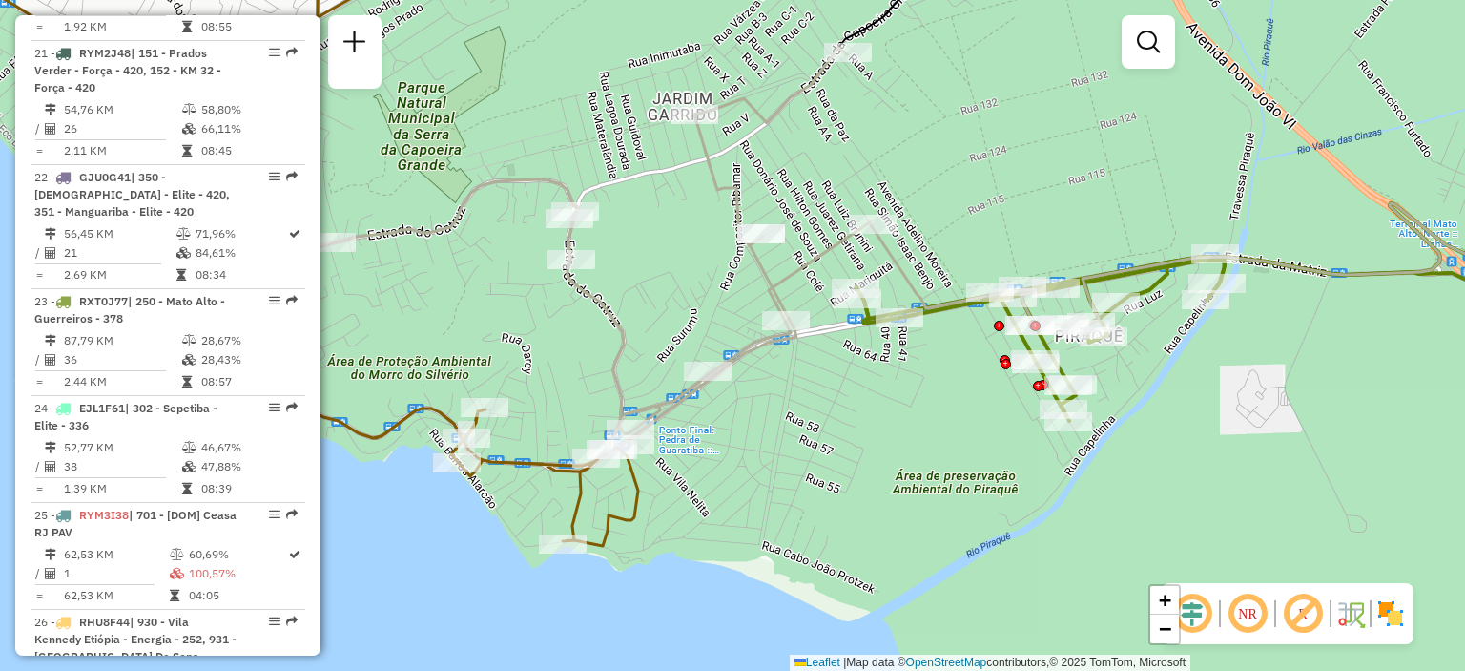
drag, startPoint x: 862, startPoint y: 562, endPoint x: 877, endPoint y: 502, distance: 62.0
click at [899, 478] on div "Janela de atendimento Grade de atendimento Capacidade Transportadoras Veículos …" at bounding box center [732, 335] width 1465 height 671
click at [878, 500] on div "Janela de atendimento Grade de atendimento Capacidade Transportadoras Veículos …" at bounding box center [732, 335] width 1465 height 671
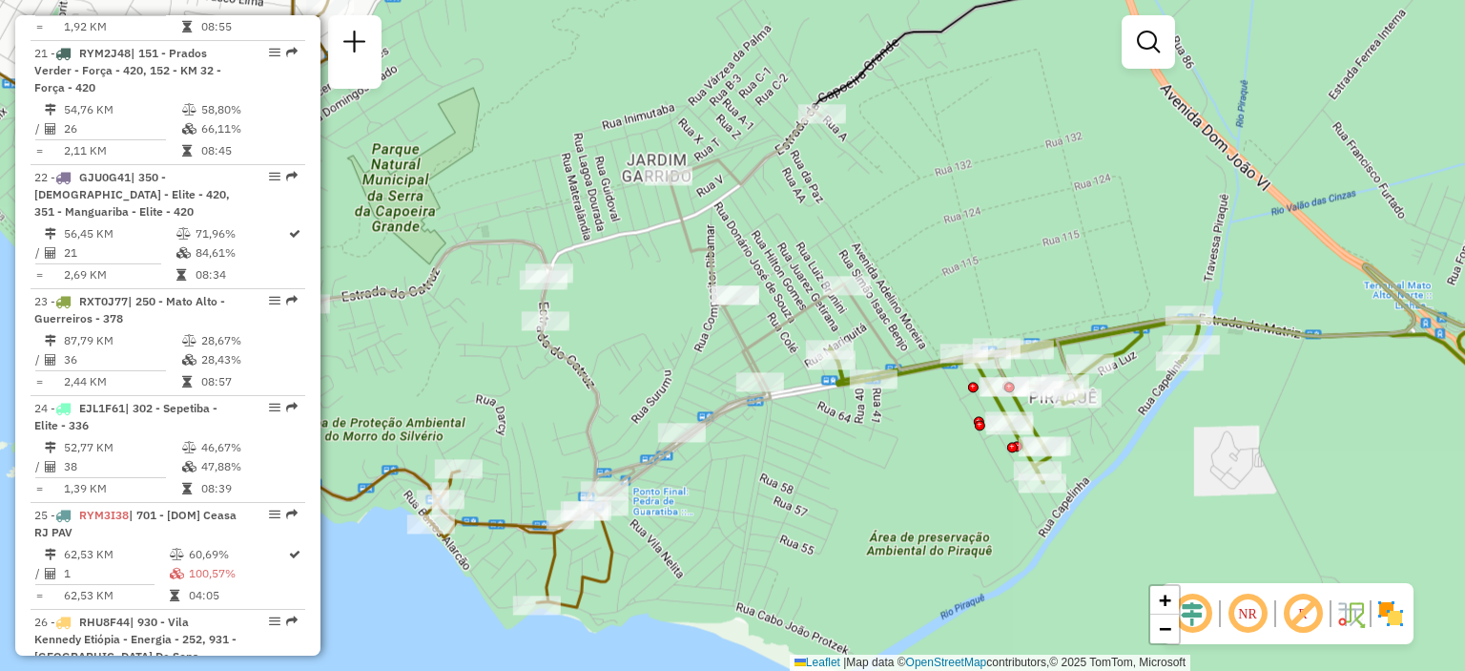
drag, startPoint x: 852, startPoint y: 506, endPoint x: 787, endPoint y: 516, distance: 65.6
click at [814, 514] on div "Janela de atendimento Grade de atendimento Capacidade Transportadoras Veículos …" at bounding box center [732, 335] width 1465 height 671
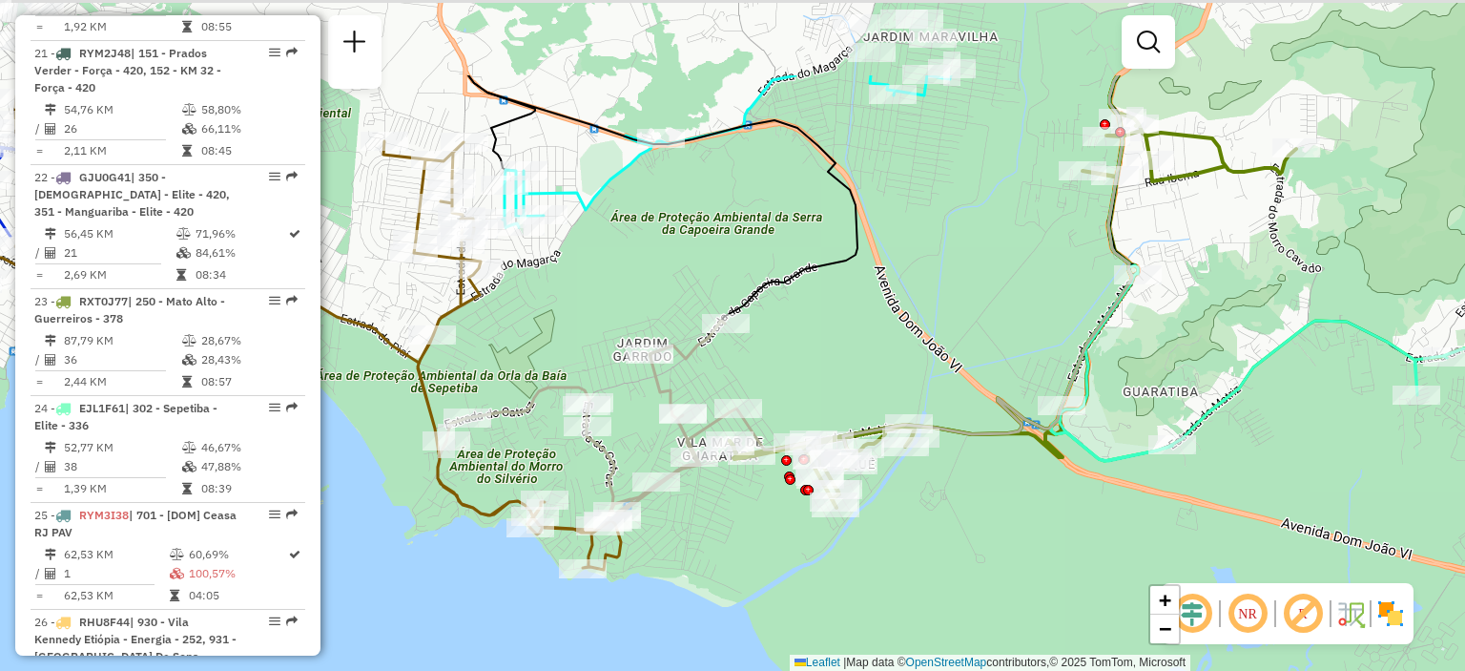
drag, startPoint x: 941, startPoint y: 243, endPoint x: 813, endPoint y: 399, distance: 201.9
click at [813, 399] on div "Janela de atendimento Grade de atendimento Capacidade Transportadoras Veículos …" at bounding box center [732, 335] width 1465 height 671
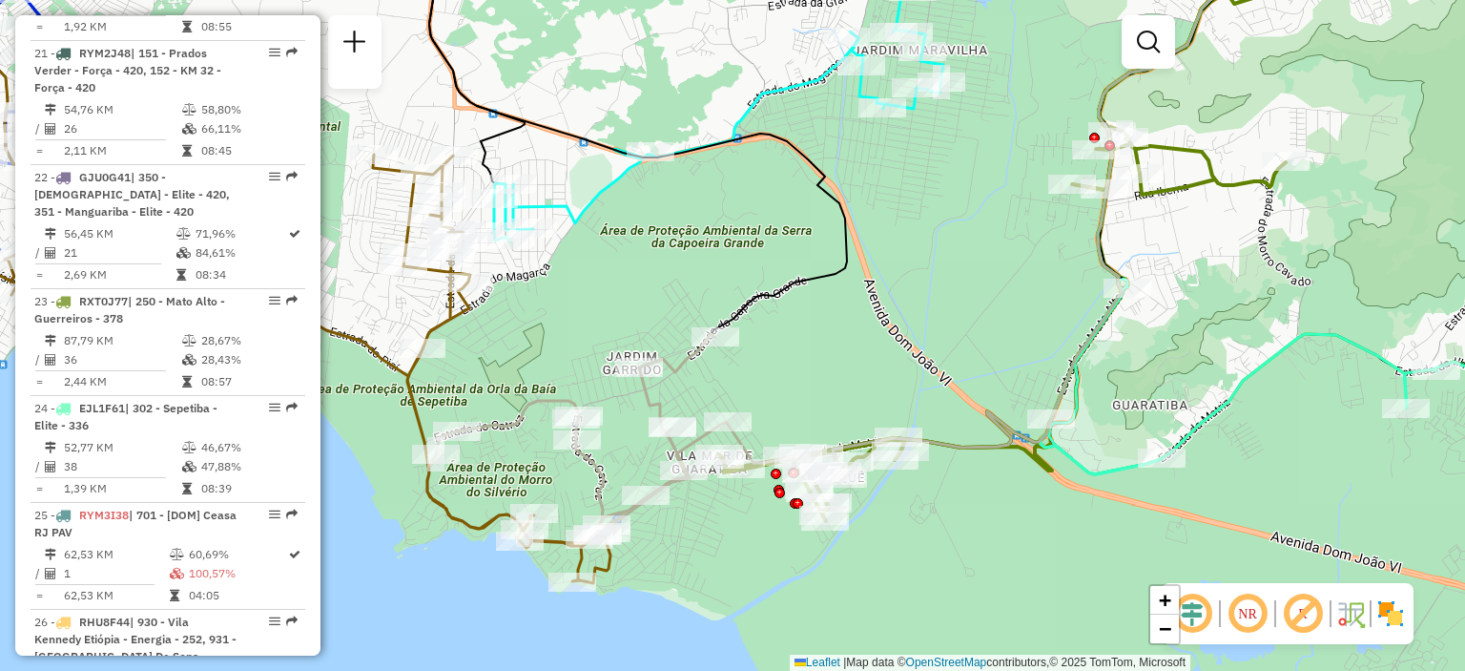
click at [813, 399] on div "Janela de atendimento Grade de atendimento Capacidade Transportadoras Veículos …" at bounding box center [732, 335] width 1465 height 671
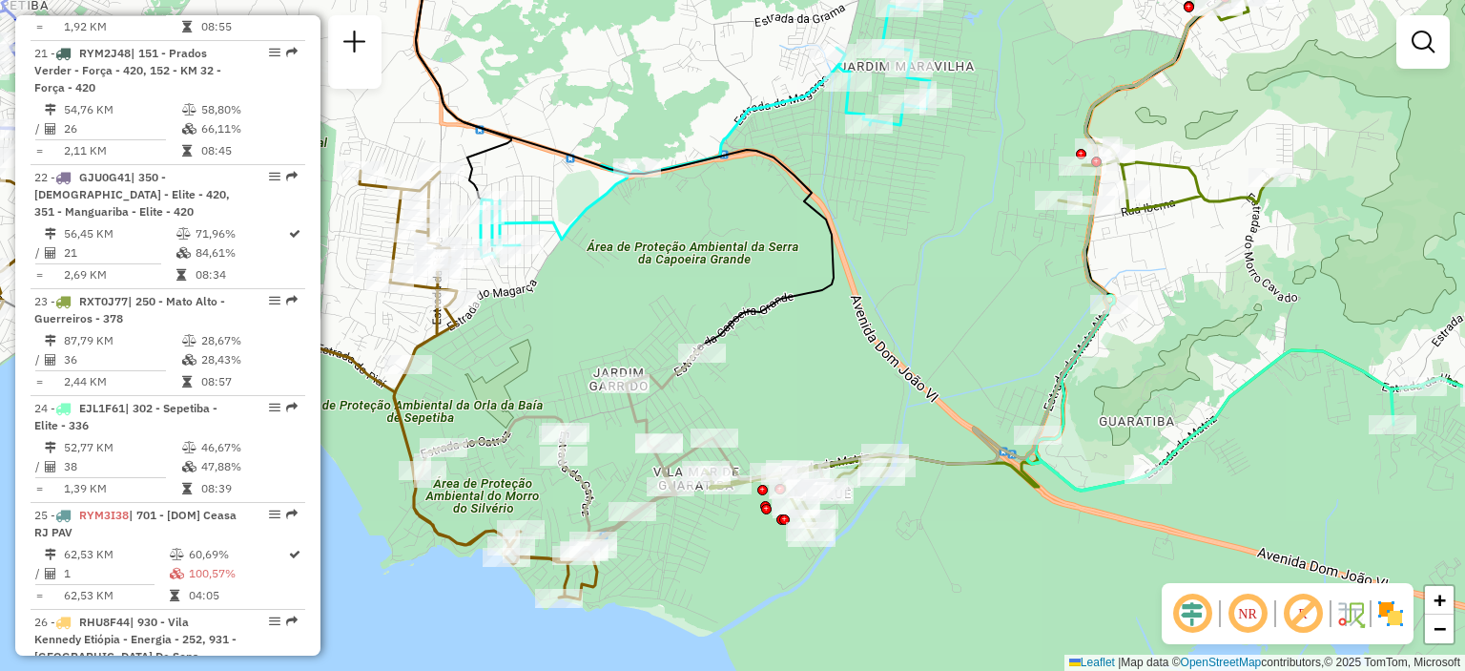
drag, startPoint x: 804, startPoint y: 411, endPoint x: 792, endPoint y: 427, distance: 20.4
click at [792, 427] on div "Janela de atendimento Grade de atendimento Capacidade Transportadoras Veículos …" at bounding box center [732, 335] width 1465 height 671
select select "**********"
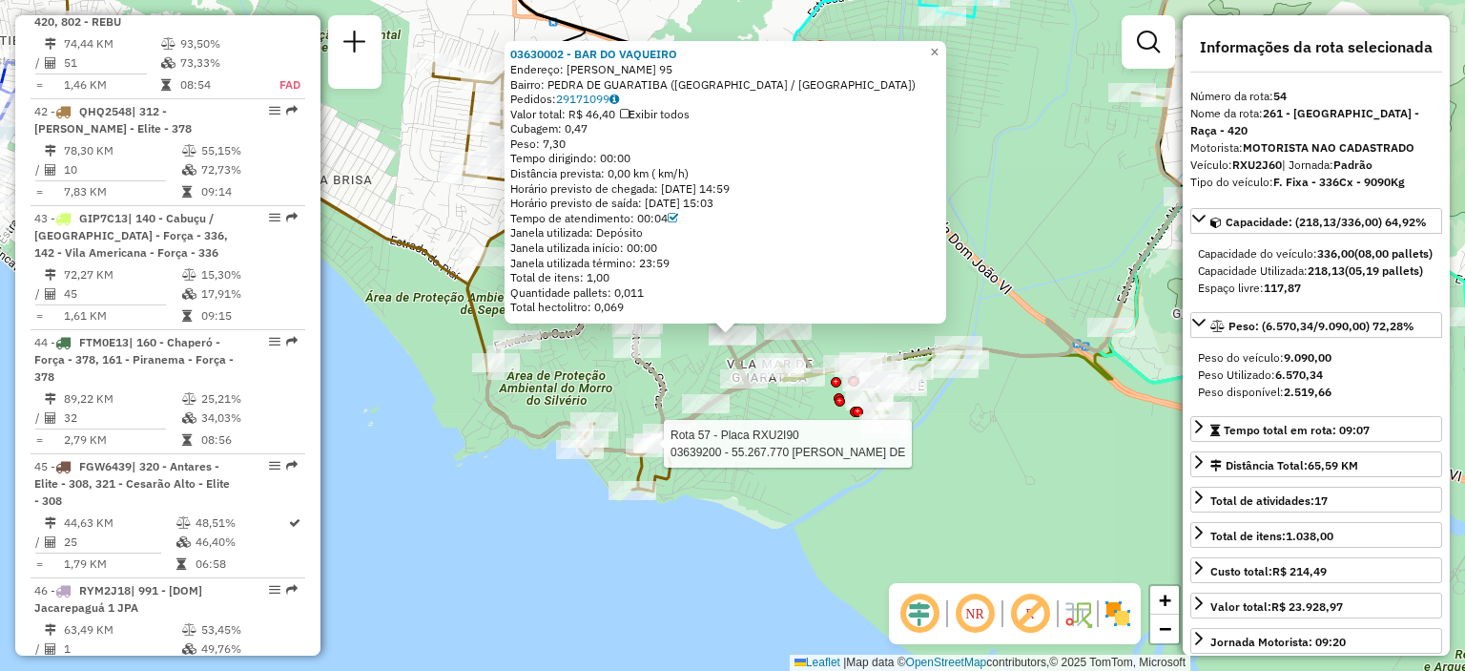
scroll to position [7079, 0]
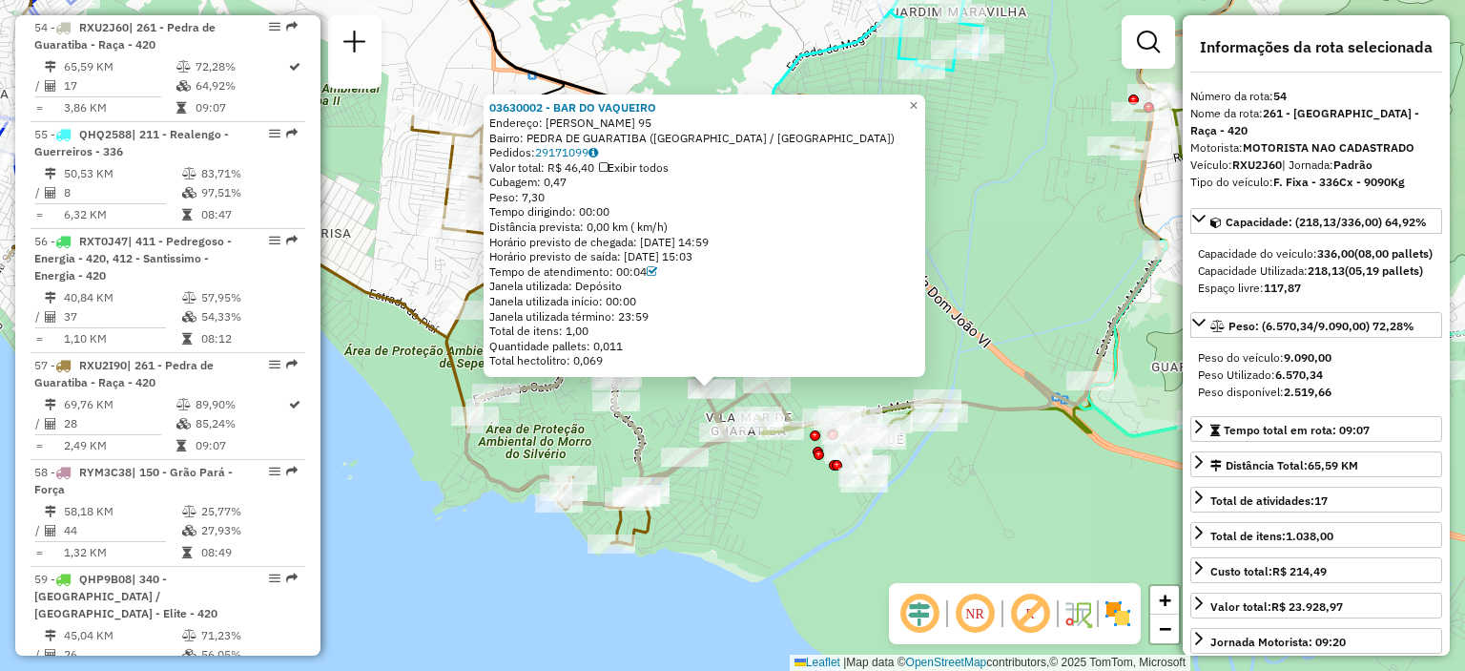
drag, startPoint x: 759, startPoint y: 434, endPoint x: 738, endPoint y: 487, distance: 57.4
click at [738, 487] on div "03630002 - BAR DO VAQUEIRO Endereço: BIDU SAYAO 95 Bairro: [GEOGRAPHIC_DATA] ([…" at bounding box center [732, 335] width 1465 height 671
click at [918, 101] on span "×" at bounding box center [913, 105] width 9 height 16
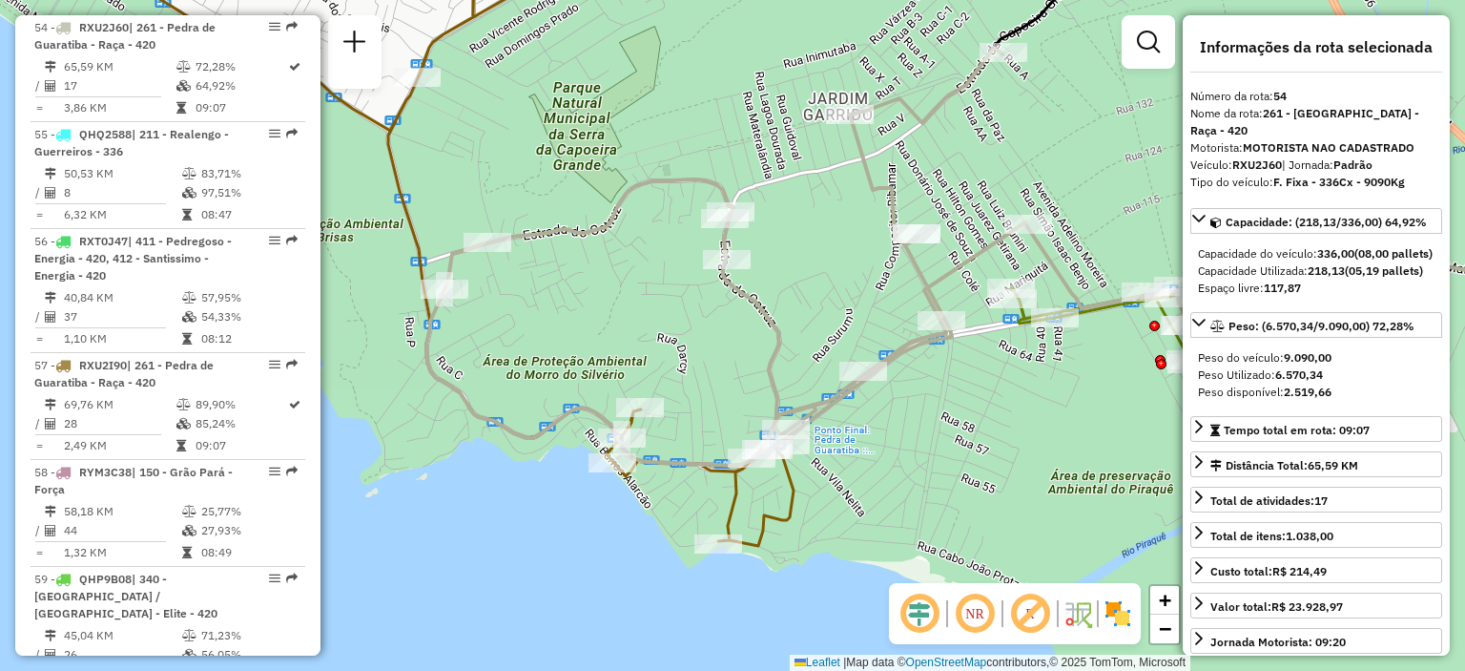
drag, startPoint x: 835, startPoint y: 452, endPoint x: 946, endPoint y: 451, distance: 111.6
click at [946, 451] on div "Janela de atendimento Grade de atendimento Capacidade Transportadoras Veículos …" at bounding box center [732, 335] width 1465 height 671
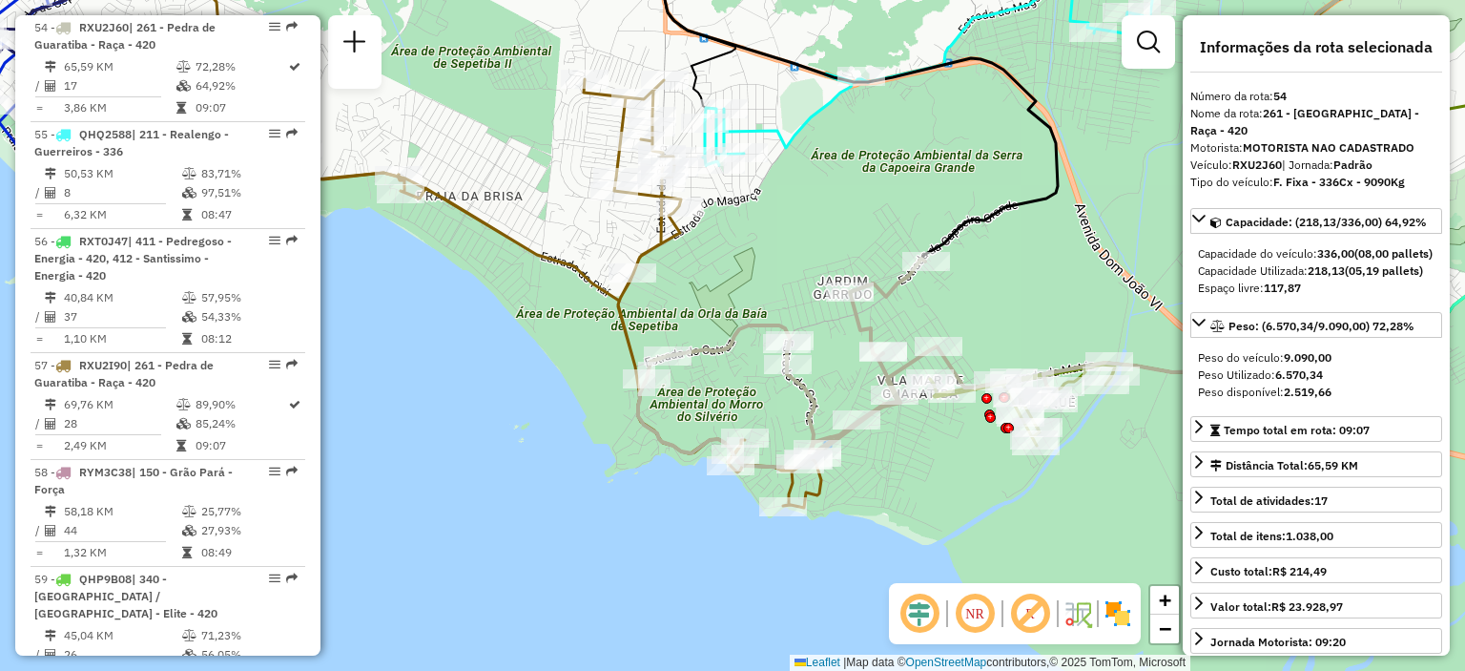
drag, startPoint x: 963, startPoint y: 444, endPoint x: 936, endPoint y: 456, distance: 30.3
click at [936, 456] on div "Janela de atendimento Grade de atendimento Capacidade Transportadoras Veículos …" at bounding box center [732, 335] width 1465 height 671
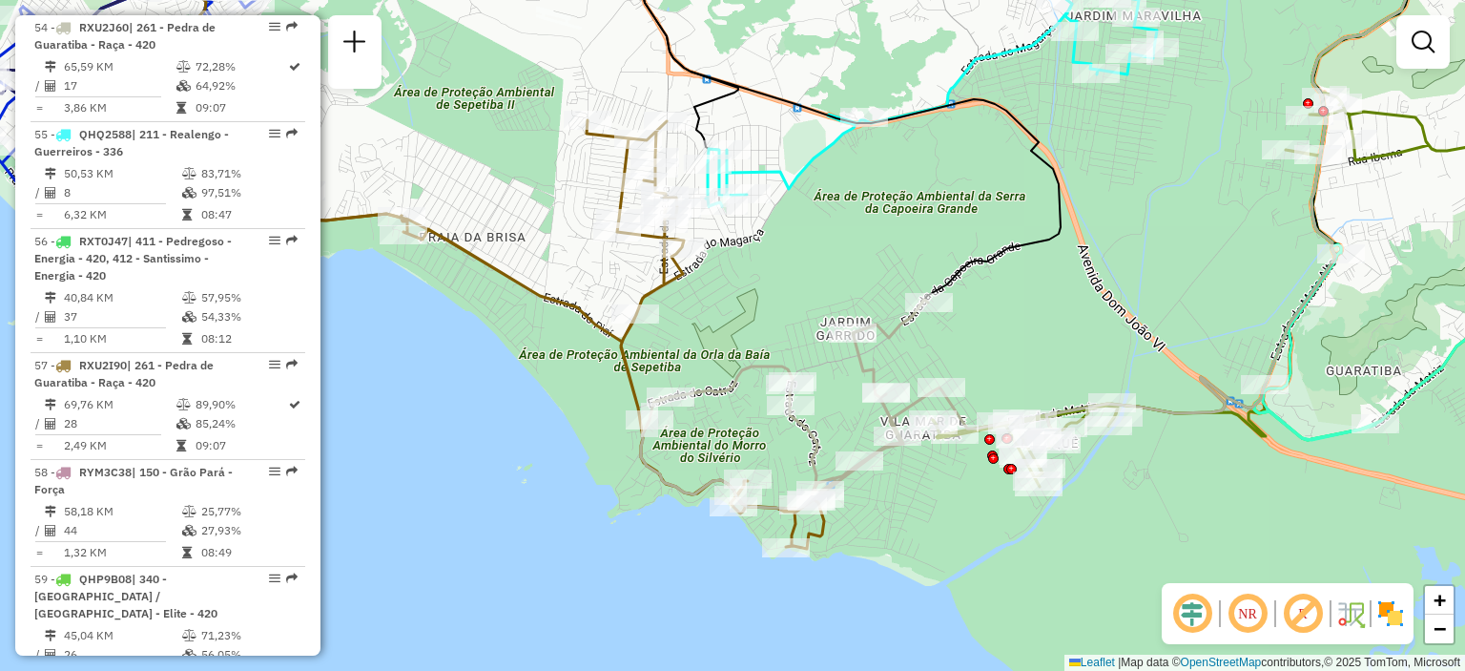
drag, startPoint x: 936, startPoint y: 456, endPoint x: 946, endPoint y: 514, distance: 59.1
click at [946, 514] on div "Janela de atendimento Grade de atendimento Capacidade Transportadoras Veículos …" at bounding box center [732, 335] width 1465 height 671
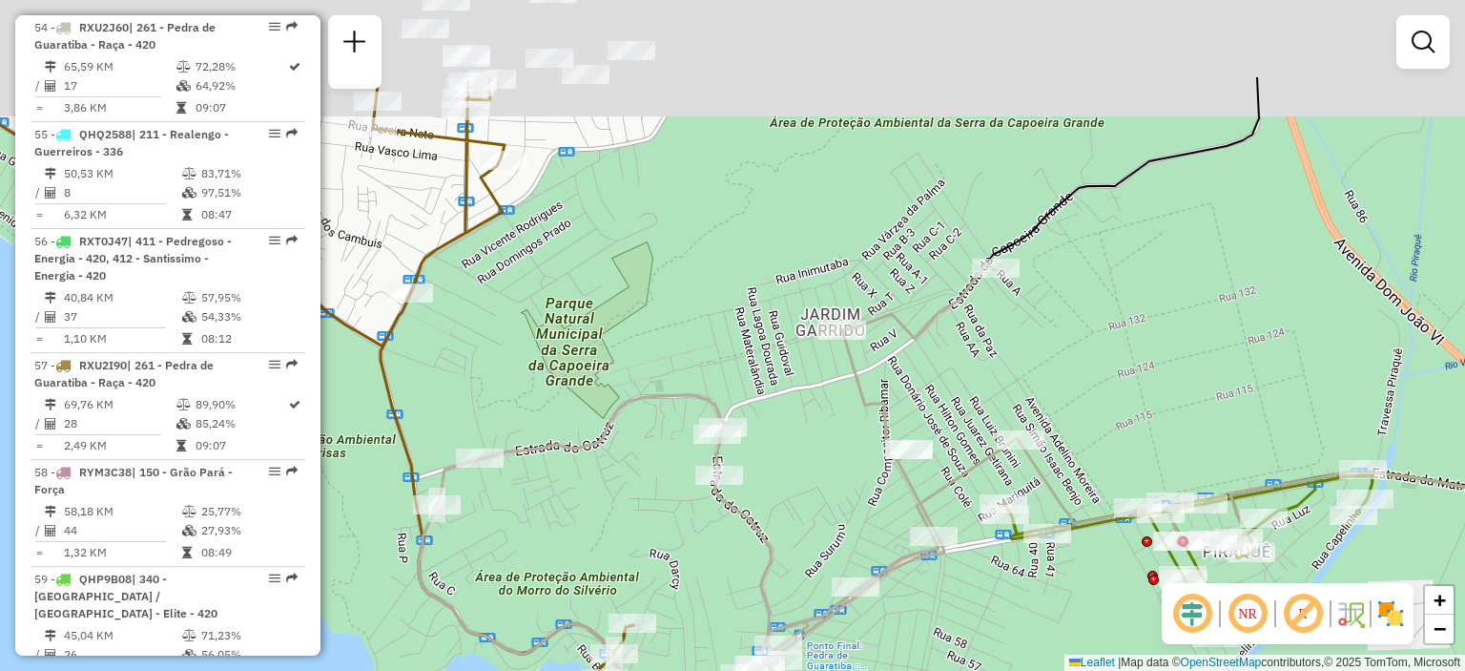
drag, startPoint x: 672, startPoint y: 206, endPoint x: 781, endPoint y: 443, distance: 260.3
click at [782, 436] on div "Janela de atendimento Grade de atendimento Capacidade Transportadoras Veículos …" at bounding box center [732, 335] width 1465 height 671
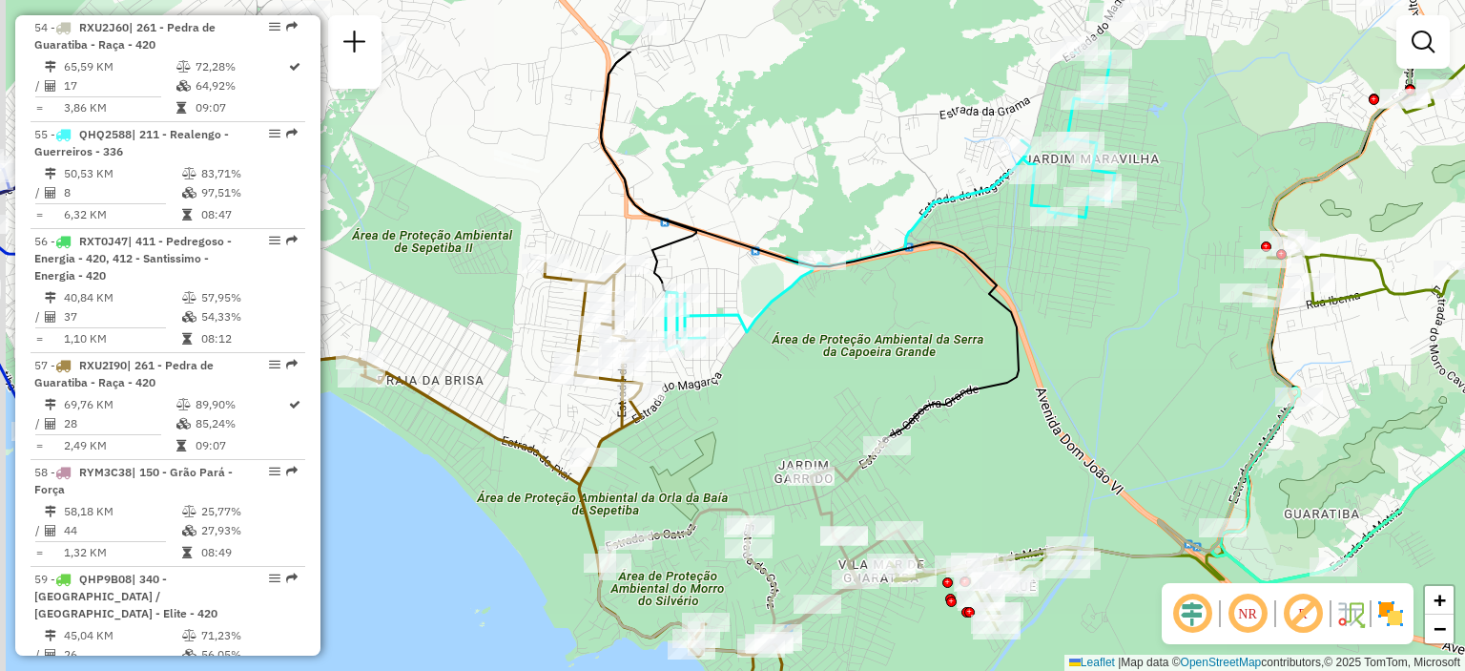
drag, startPoint x: 702, startPoint y: 300, endPoint x: 720, endPoint y: 420, distance: 120.6
click at [720, 420] on div "Janela de atendimento Grade de atendimento Capacidade Transportadoras Veículos …" at bounding box center [732, 335] width 1465 height 671
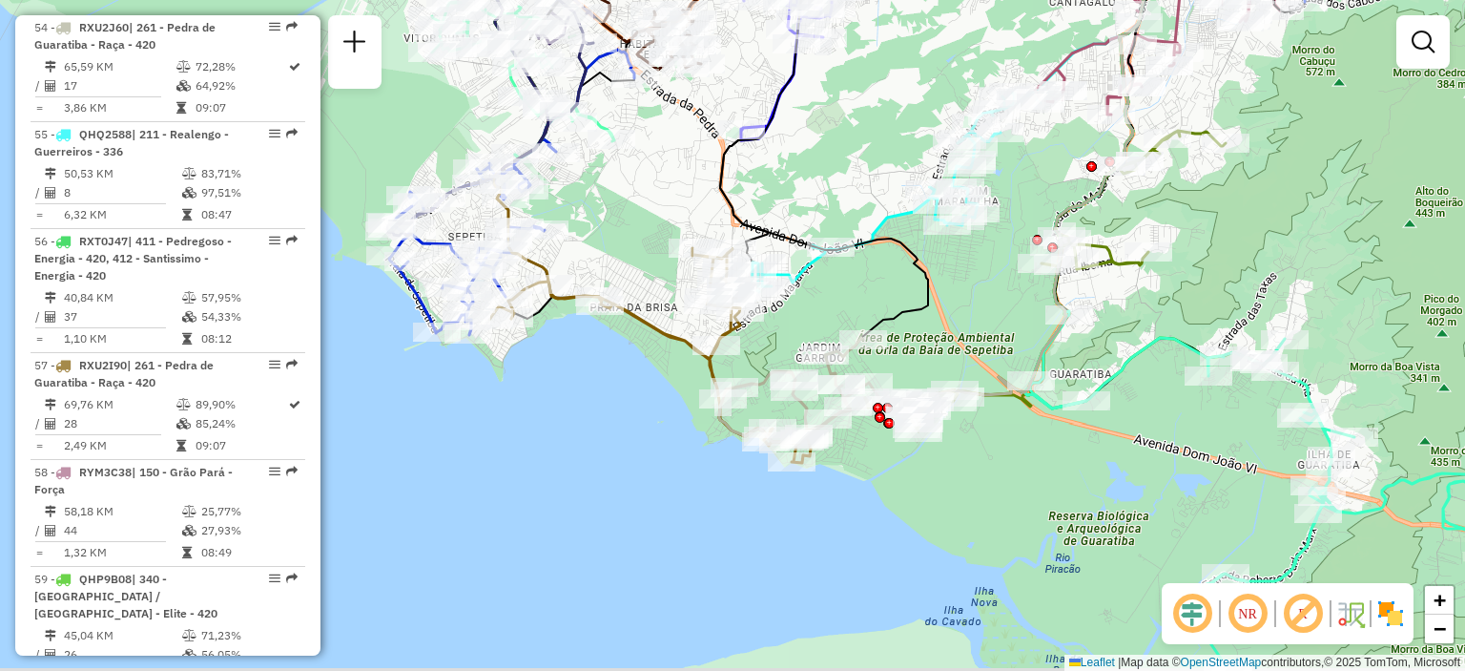
drag, startPoint x: 856, startPoint y: 503, endPoint x: 870, endPoint y: 422, distance: 82.3
click at [870, 422] on div "Janela de atendimento Grade de atendimento Capacidade Transportadoras Veículos …" at bounding box center [732, 335] width 1465 height 671
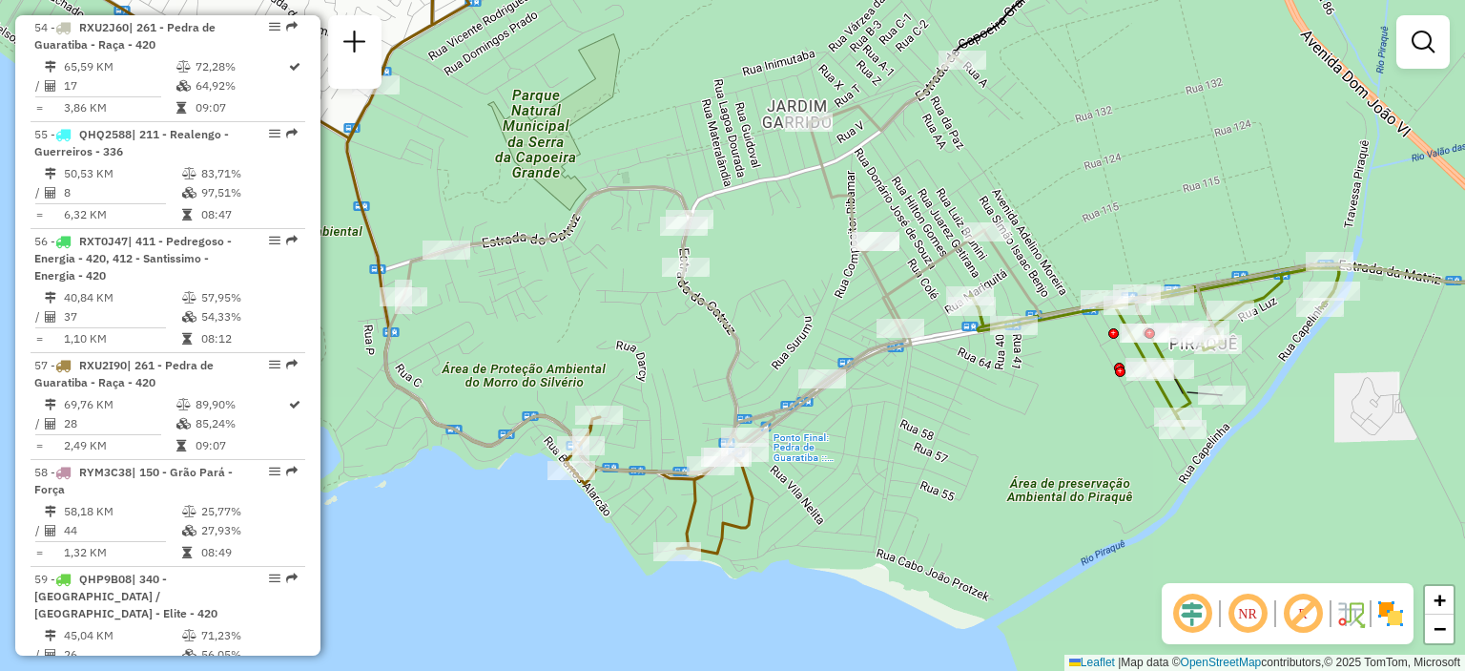
drag, startPoint x: 784, startPoint y: 382, endPoint x: 997, endPoint y: 376, distance: 212.8
click at [997, 376] on div "Janela de atendimento Grade de atendimento Capacidade Transportadoras Veículos …" at bounding box center [732, 335] width 1465 height 671
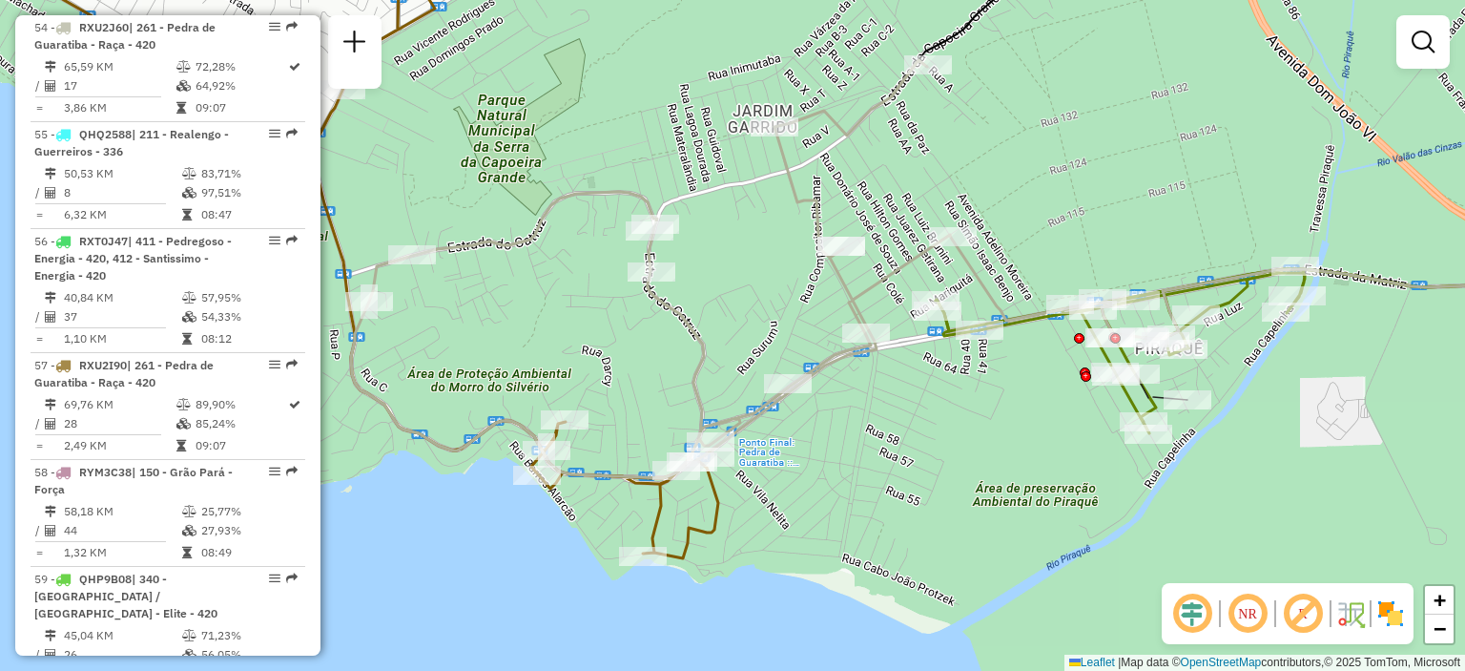
drag, startPoint x: 973, startPoint y: 465, endPoint x: 893, endPoint y: 488, distance: 83.3
click at [893, 488] on div "Janela de atendimento Grade de atendimento Capacidade Transportadoras Veículos …" at bounding box center [732, 335] width 1465 height 671
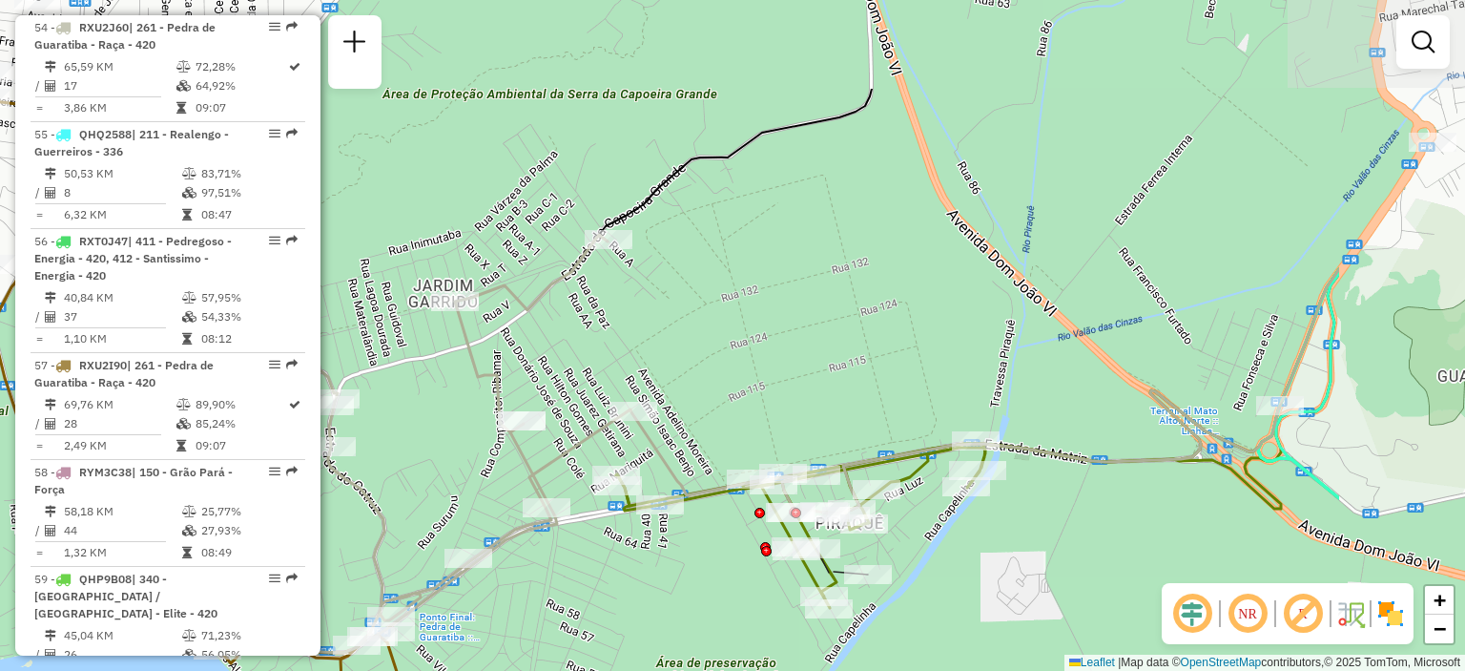
drag, startPoint x: 1187, startPoint y: 256, endPoint x: 907, endPoint y: 419, distance: 323.6
click at [911, 416] on div "Janela de atendimento Grade de atendimento Capacidade Transportadoras Veículos …" at bounding box center [732, 335] width 1465 height 671
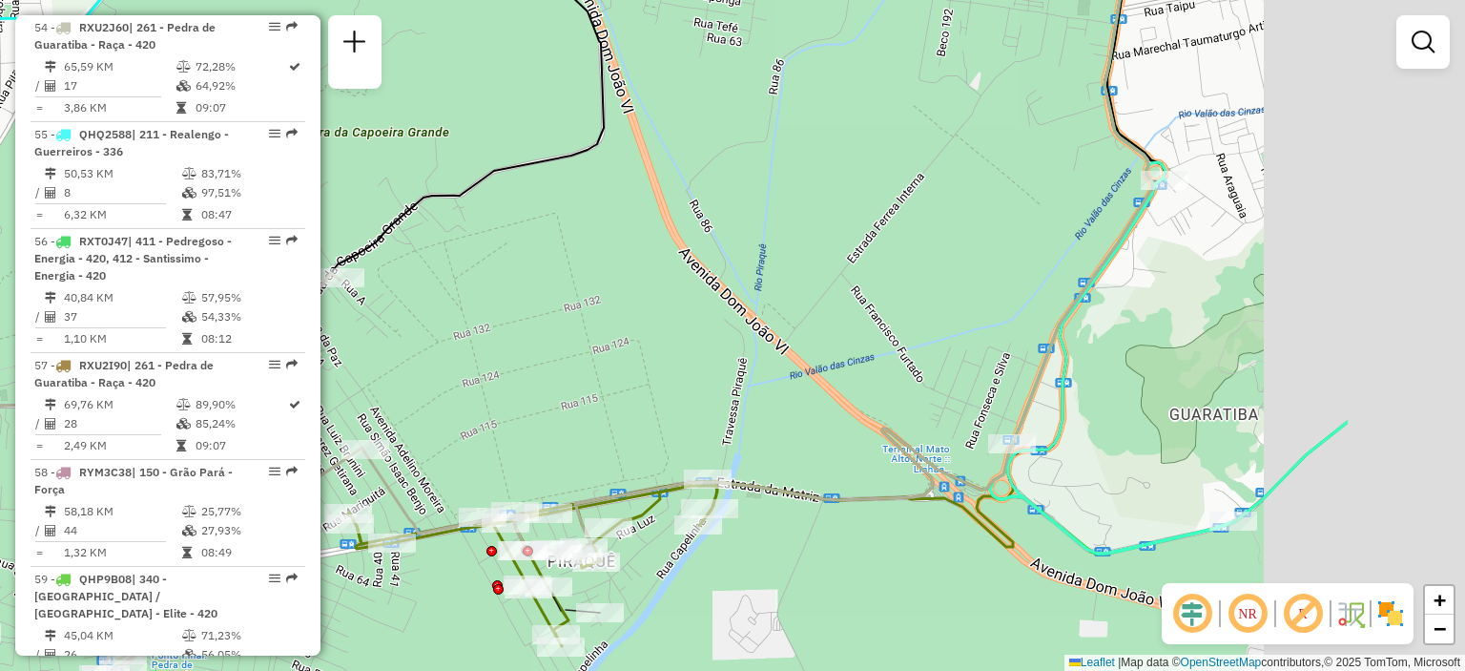
drag, startPoint x: 1128, startPoint y: 390, endPoint x: 857, endPoint y: 434, distance: 274.4
click at [857, 434] on div "Janela de atendimento Grade de atendimento Capacidade Transportadoras Veículos …" at bounding box center [732, 335] width 1465 height 671
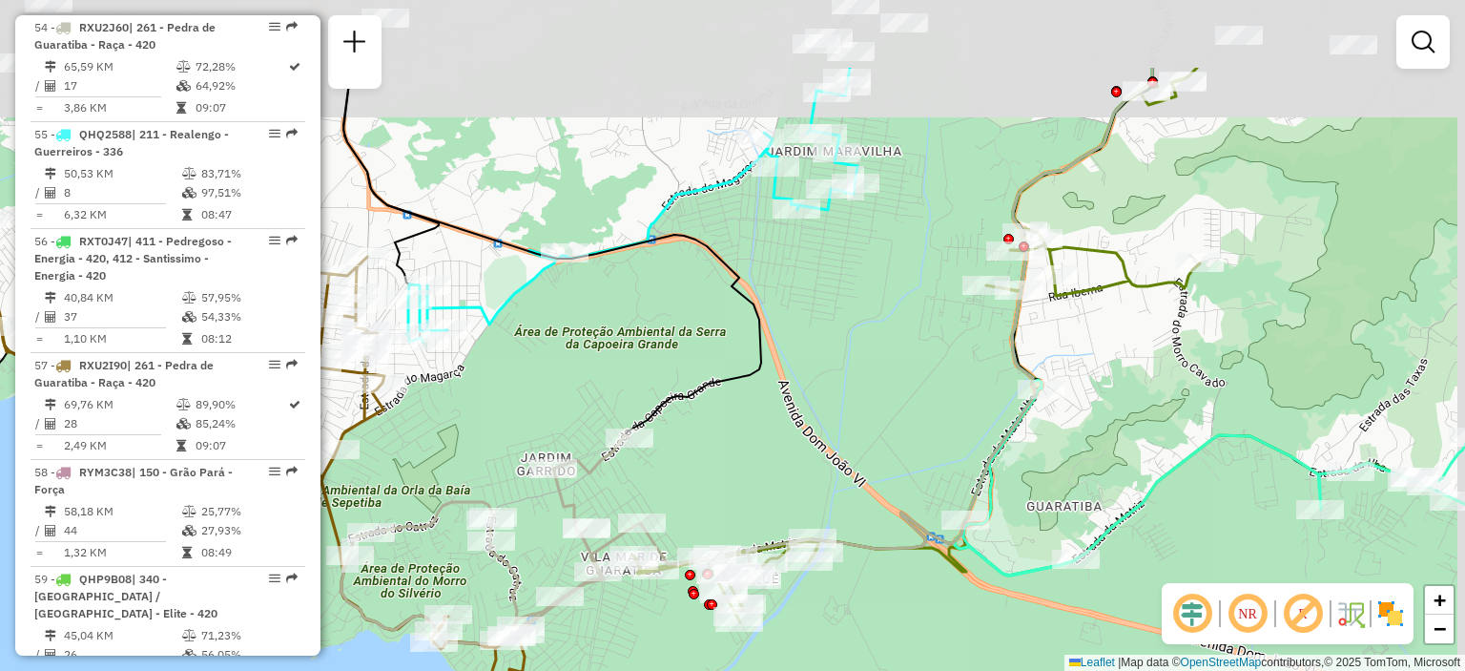
click at [945, 322] on div "Rota 23 - Placa RXT0J77 03638452 - JIUSEPPE JUNIOR Janela de atendimento Grade …" at bounding box center [732, 335] width 1465 height 671
click at [944, 323] on div "Rota 23 - Placa RXT0J77 03638452 - JIUSEPPE JUNIOR Janela de atendimento Grade …" at bounding box center [732, 335] width 1465 height 671
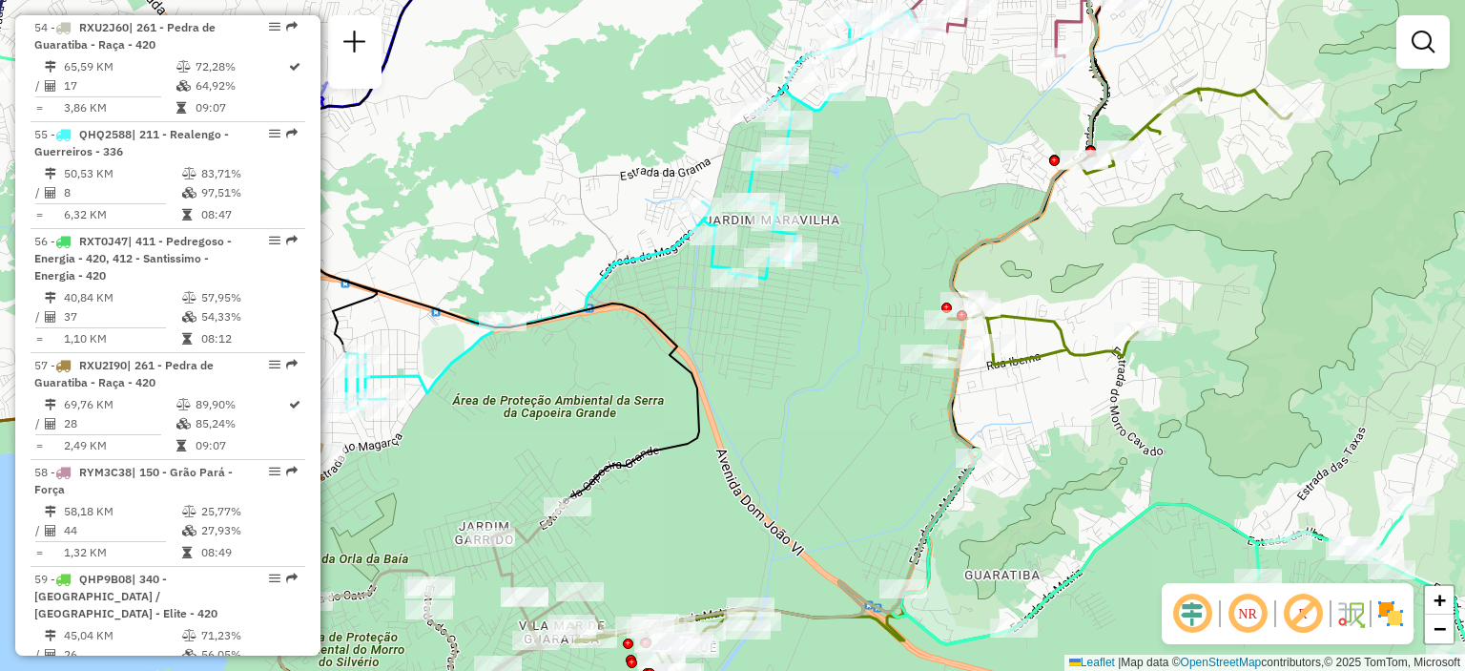
drag, startPoint x: 912, startPoint y: 435, endPoint x: 851, endPoint y: 507, distance: 94.8
click at [851, 507] on div "Janela de atendimento Grade de atendimento Capacidade Transportadoras Veículos …" at bounding box center [732, 335] width 1465 height 671
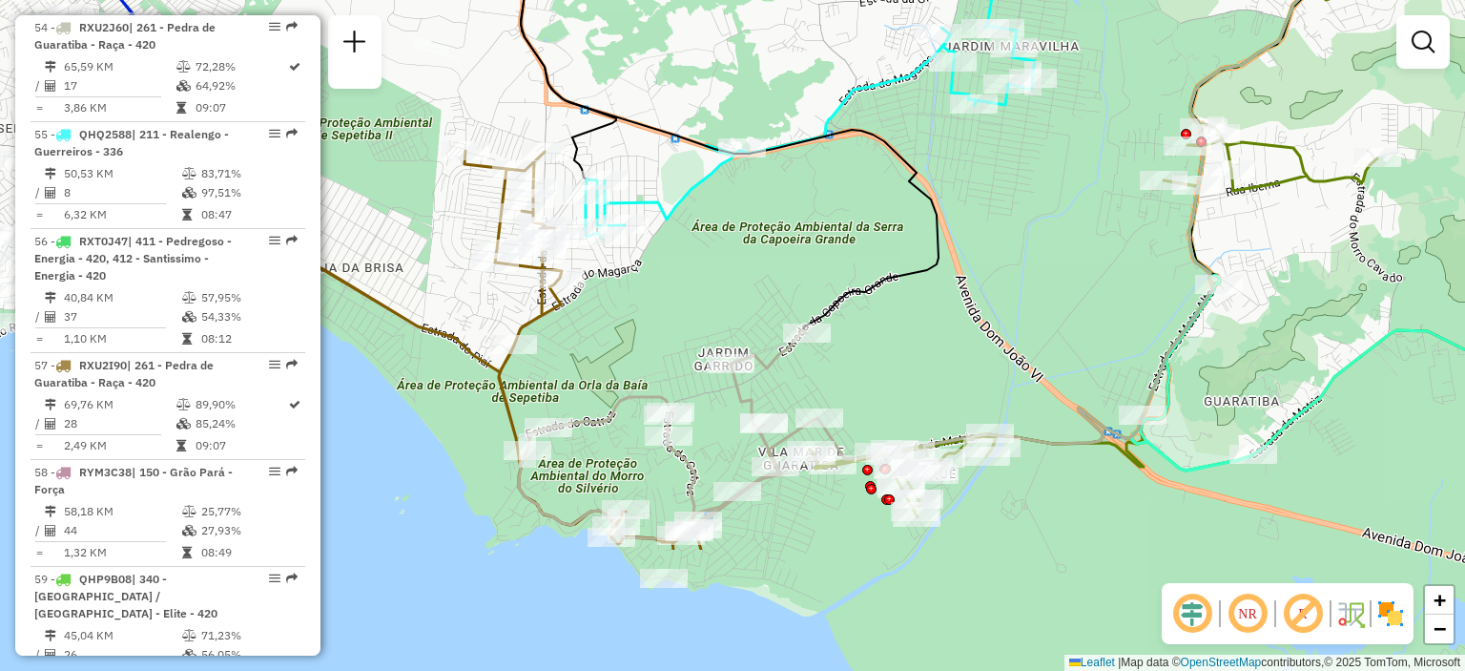
drag, startPoint x: 784, startPoint y: 485, endPoint x: 1033, endPoint y: 296, distance: 313.0
click at [1033, 296] on div "Janela de atendimento Grade de atendimento Capacidade Transportadoras Veículos …" at bounding box center [732, 335] width 1465 height 671
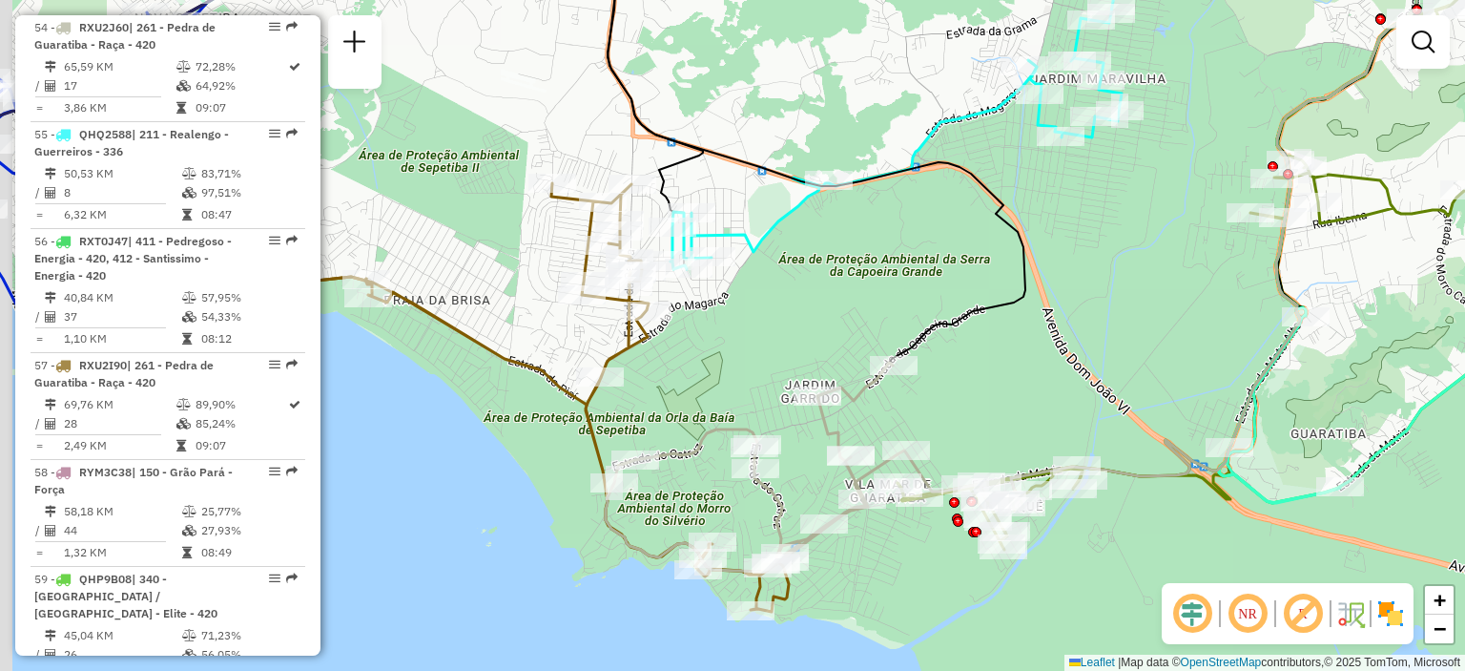
drag, startPoint x: 637, startPoint y: 288, endPoint x: 790, endPoint y: 341, distance: 161.4
click at [786, 339] on div "Janela de atendimento Grade de atendimento Capacidade Transportadoras Veículos …" at bounding box center [732, 335] width 1465 height 671
